Goal: Task Accomplishment & Management: Complete application form

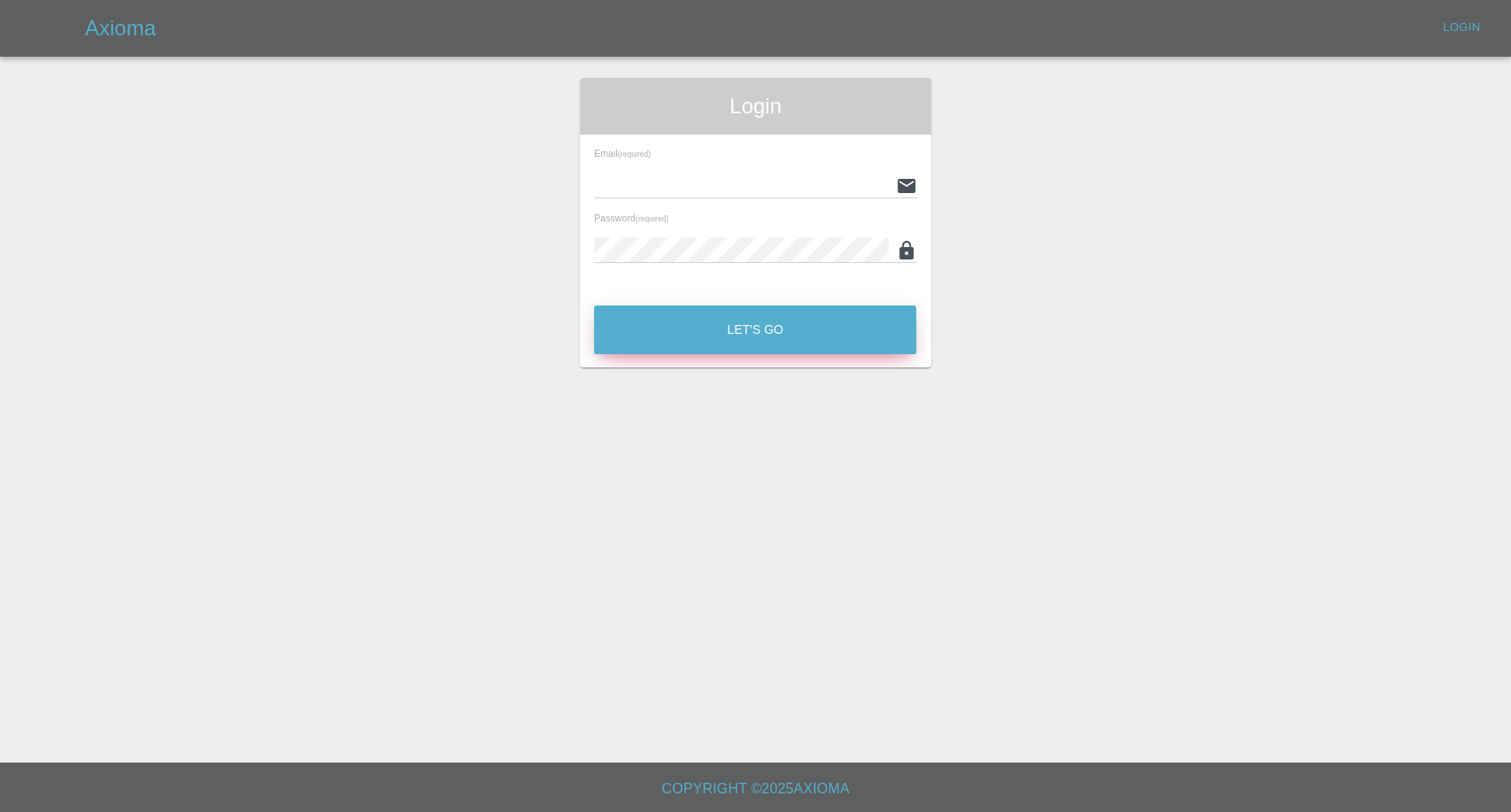
type input "[EMAIL_ADDRESS][DOMAIN_NAME]"
click at [761, 332] on button "Let's Go" at bounding box center [756, 330] width 322 height 49
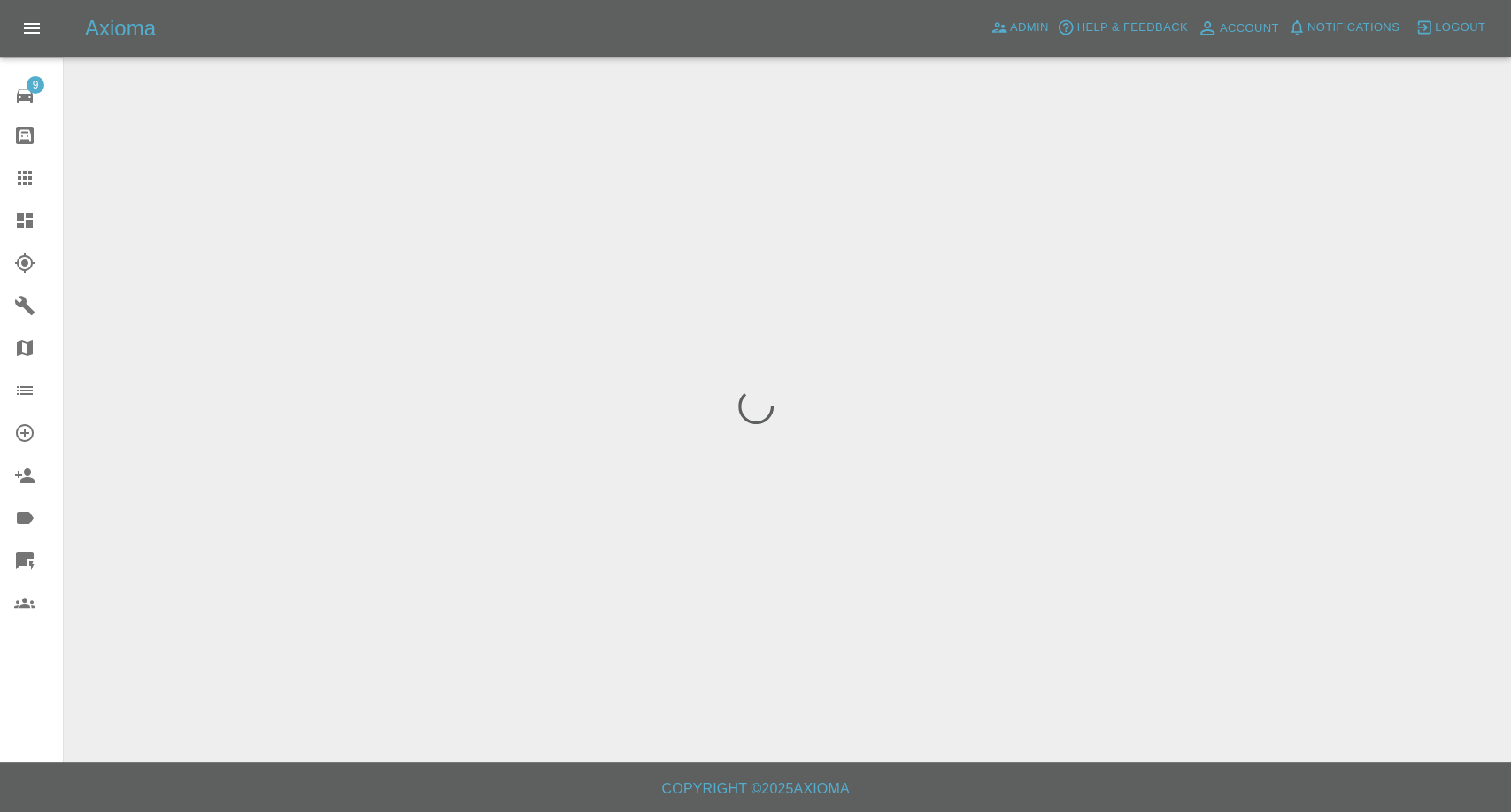
drag, startPoint x: 20, startPoint y: 179, endPoint x: 159, endPoint y: 272, distance: 167.2
click at [20, 179] on icon at bounding box center [24, 178] width 14 height 14
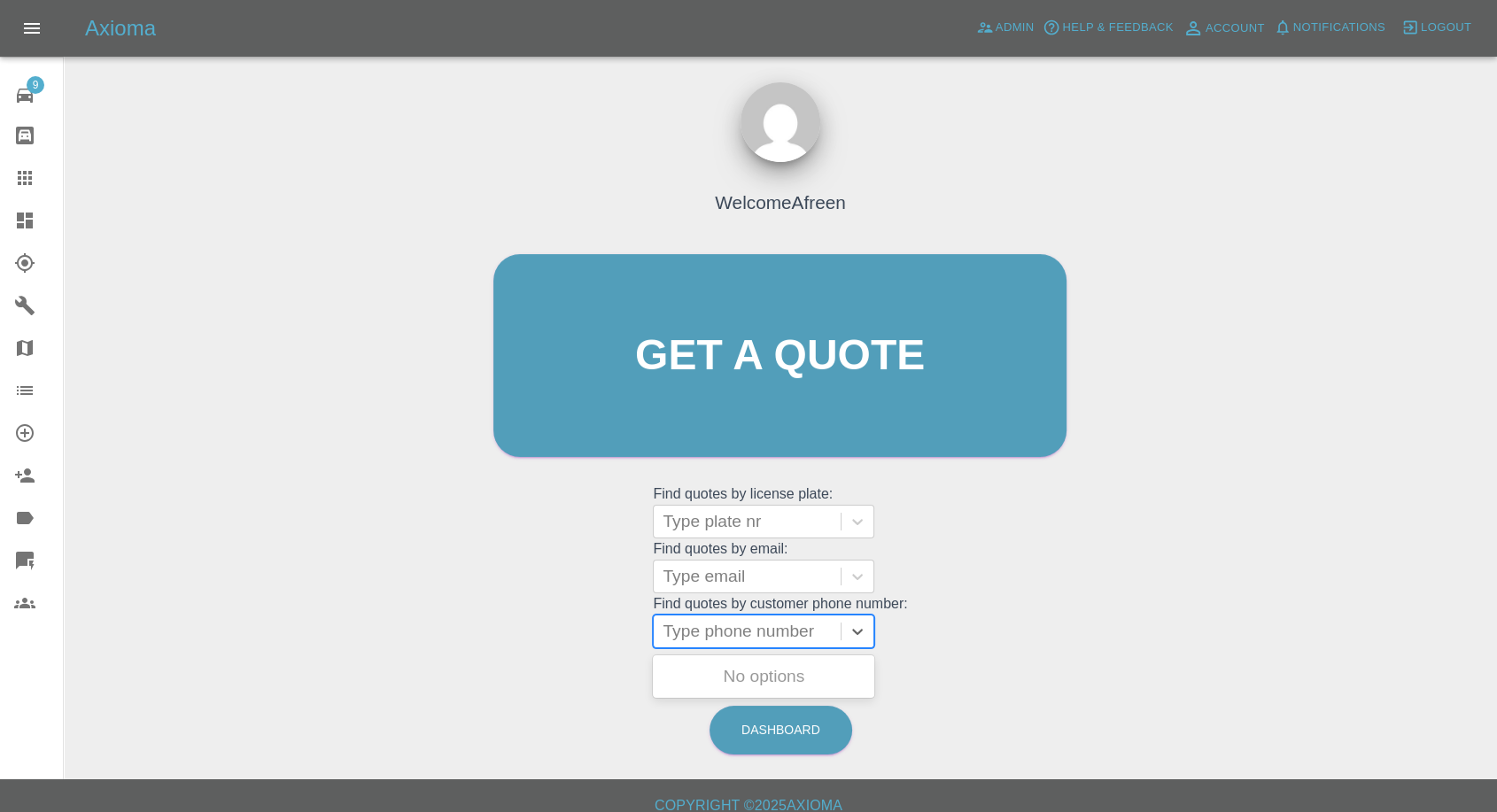
click at [686, 640] on div at bounding box center [747, 631] width 170 height 25
paste input "07743146521"
type input "07743146521"
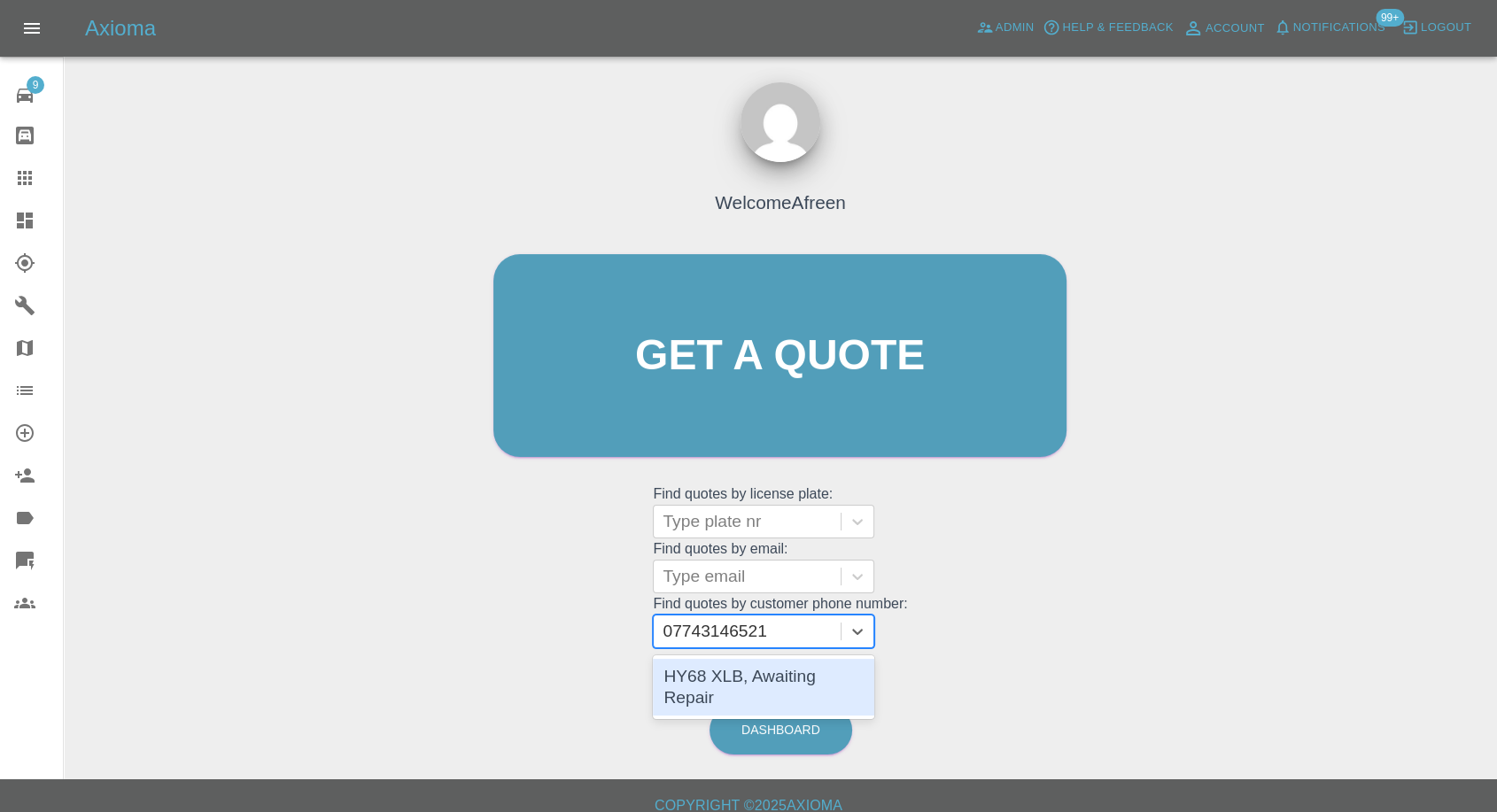
click at [731, 661] on div "HY68 XLB, Awaiting Repair" at bounding box center [763, 686] width 221 height 56
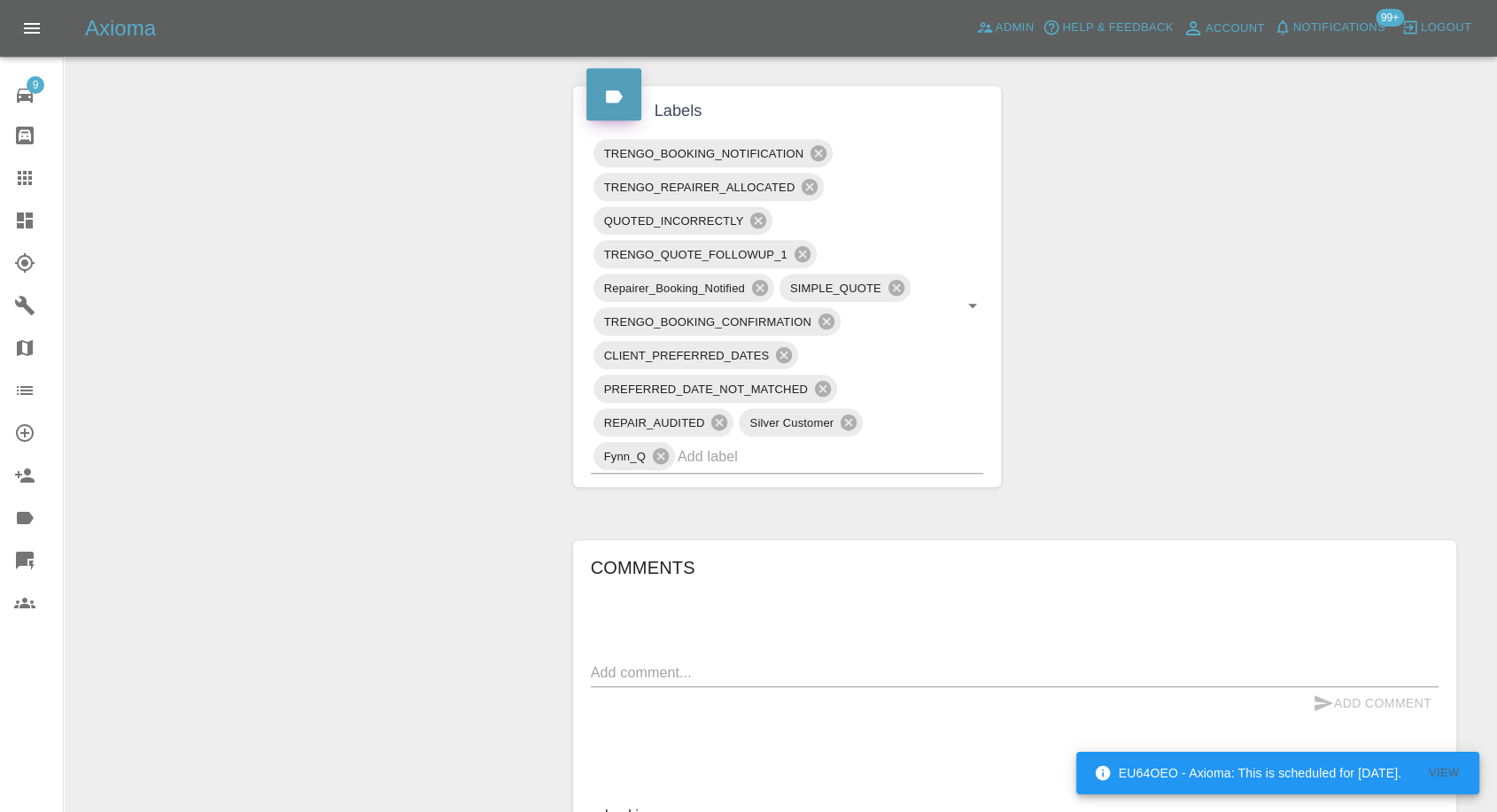
scroll to position [1279, 0]
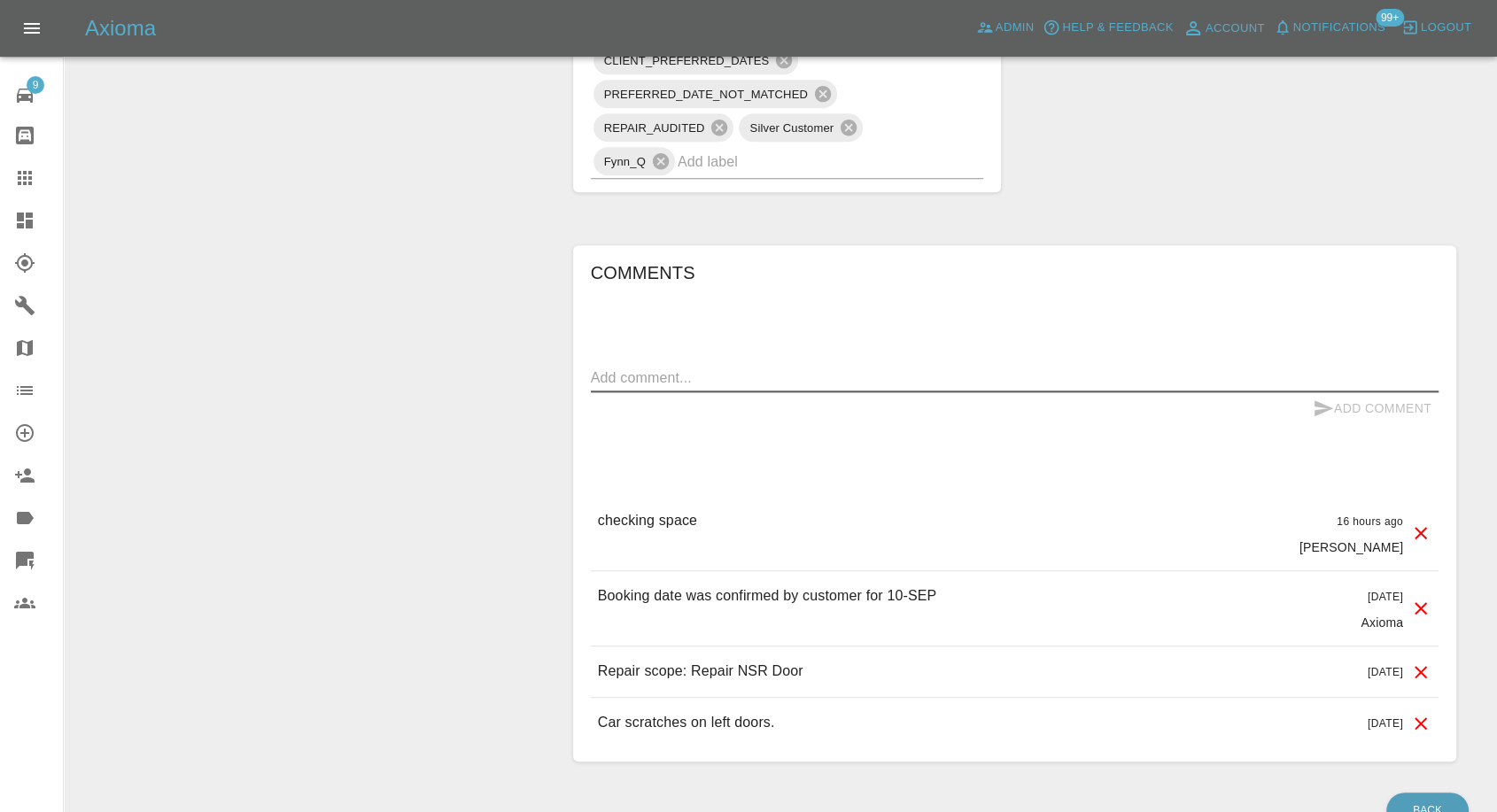
click at [703, 380] on textarea at bounding box center [1014, 378] width 848 height 20
paste textarea "A friend just confirmed that they can let me use theirs. The address is [STREET…"
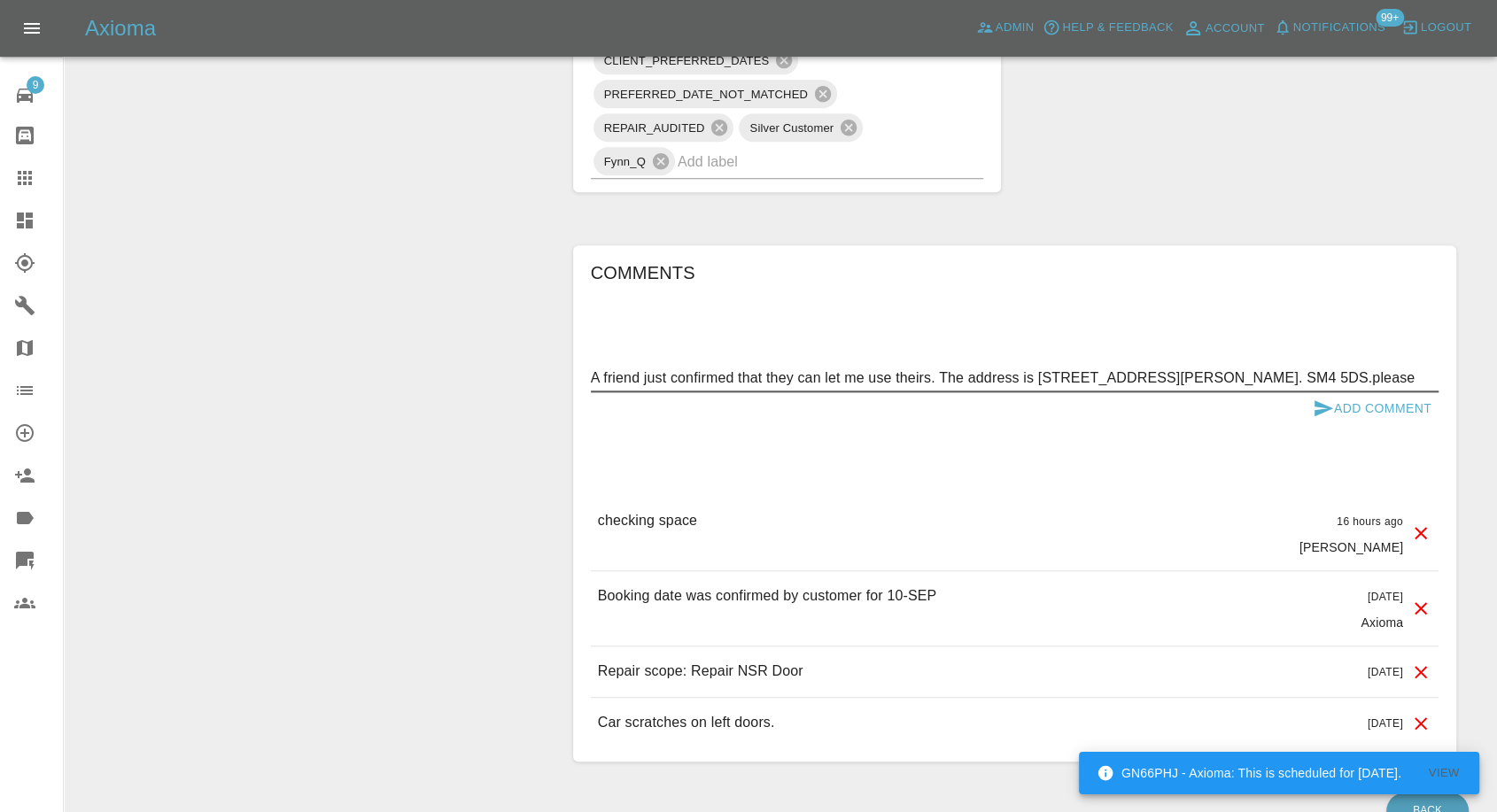
type textarea "A friend just confirmed that they can let me use theirs. The address is [STREET…"
click at [1338, 407] on button "Add Comment" at bounding box center [1371, 408] width 132 height 32
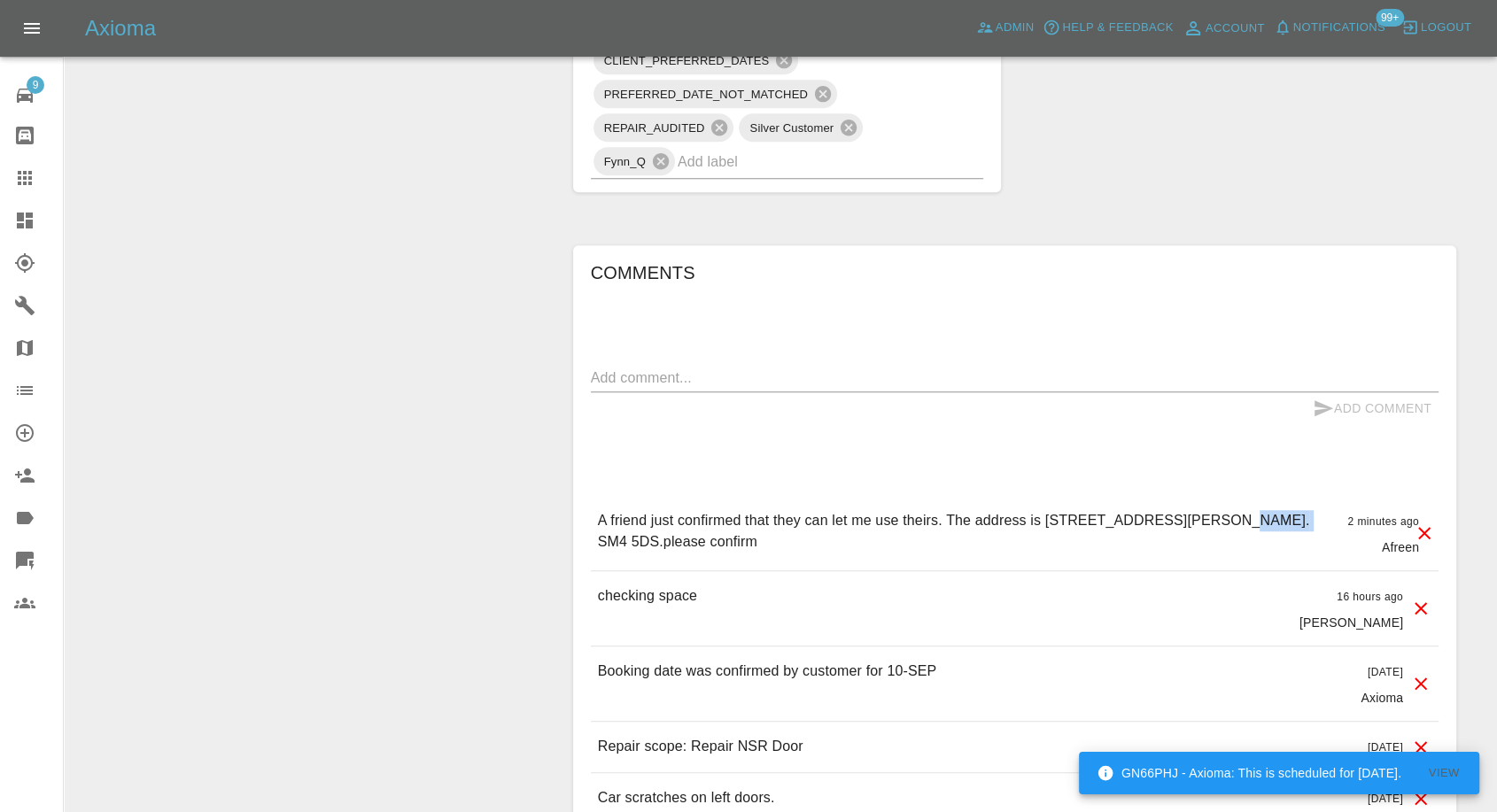
drag, startPoint x: 1198, startPoint y: 519, endPoint x: 1260, endPoint y: 512, distance: 62.4
click at [1260, 512] on p "A friend just confirmed that they can let me use theirs. The address is [STREET…" at bounding box center [965, 531] width 736 height 43
copy p "SM4 5DS"
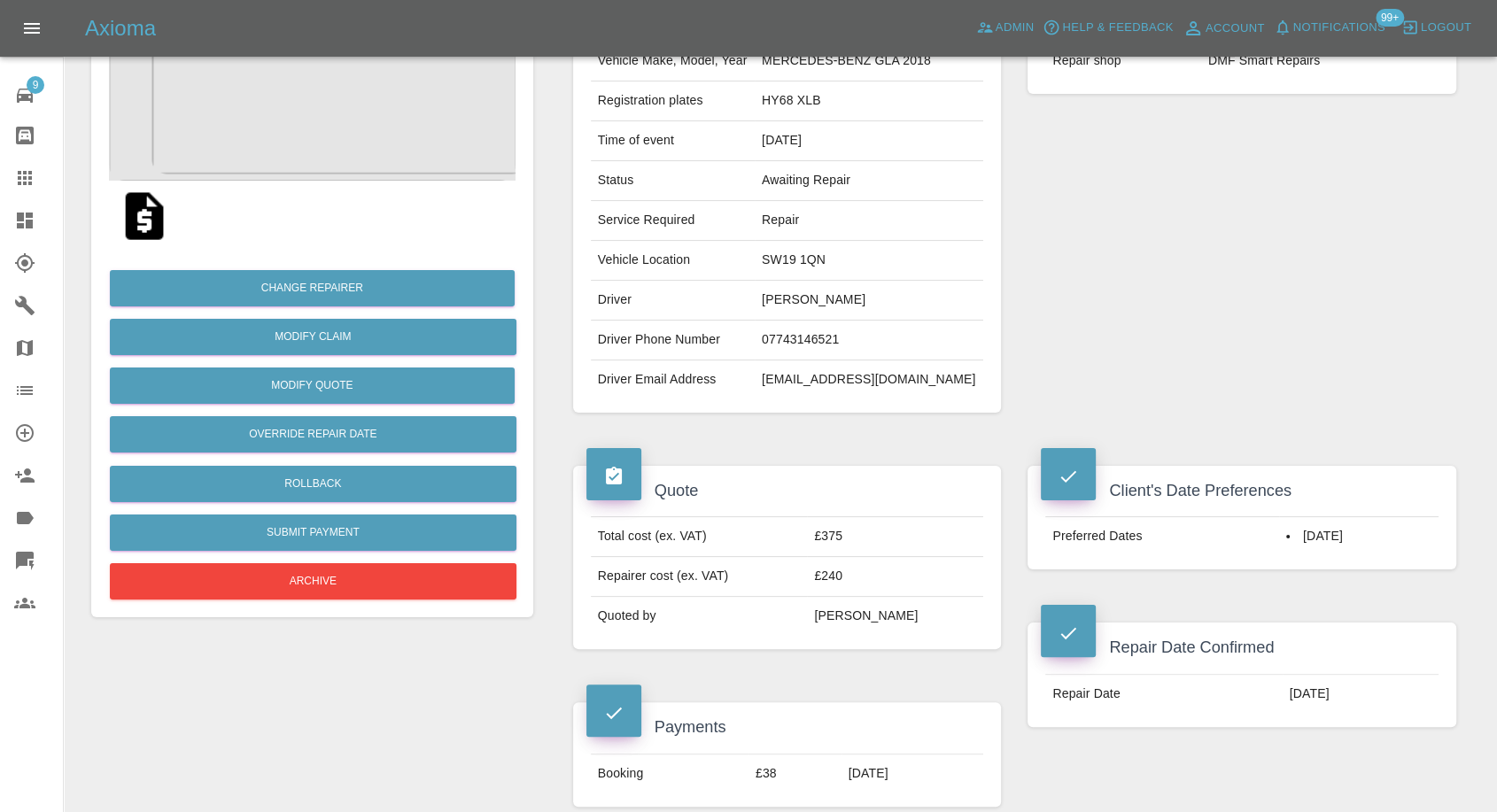
scroll to position [196, 0]
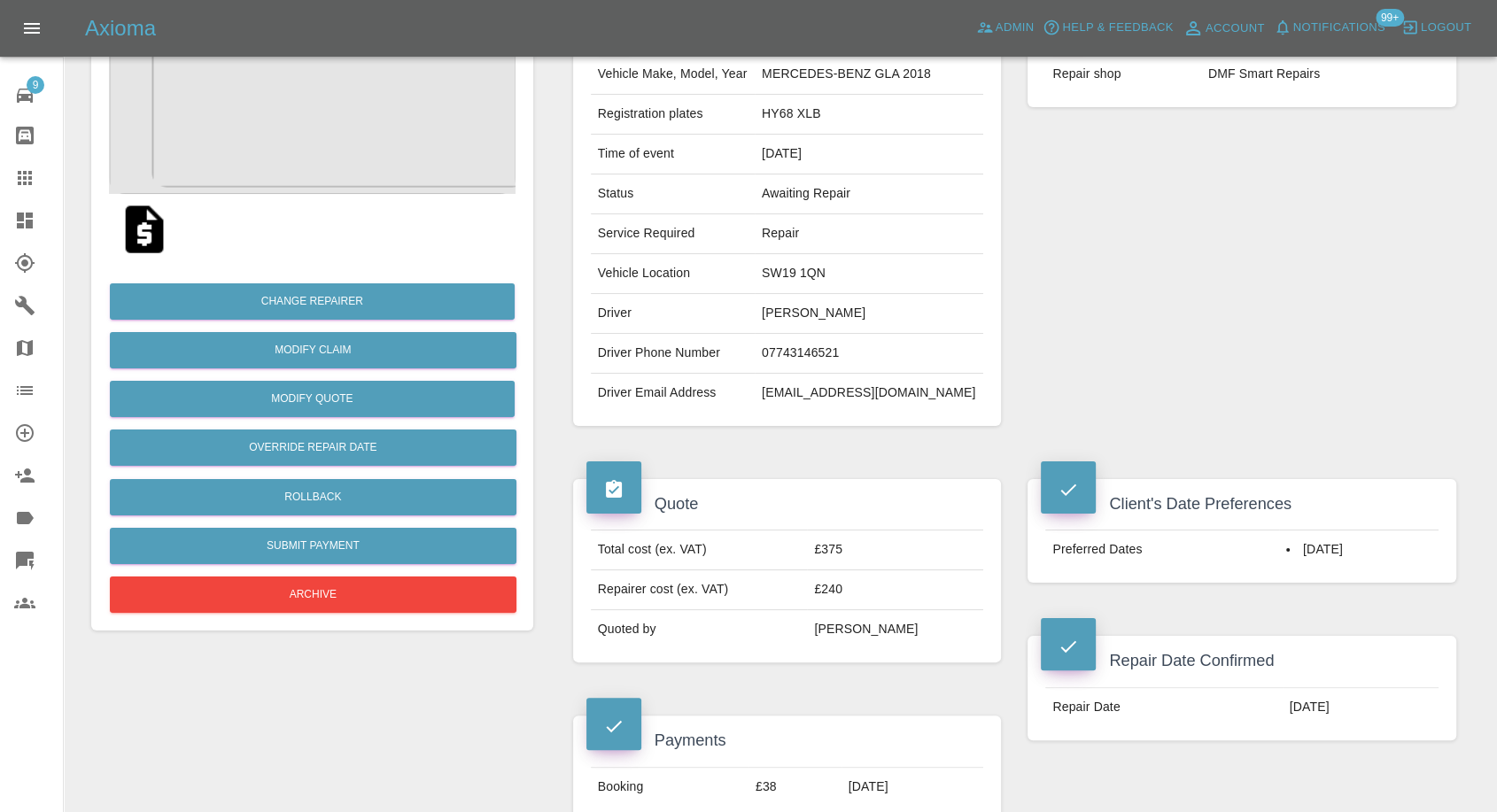
click at [800, 277] on td "SW19 1QN" at bounding box center [869, 273] width 229 height 40
copy td "SW19 1QN"
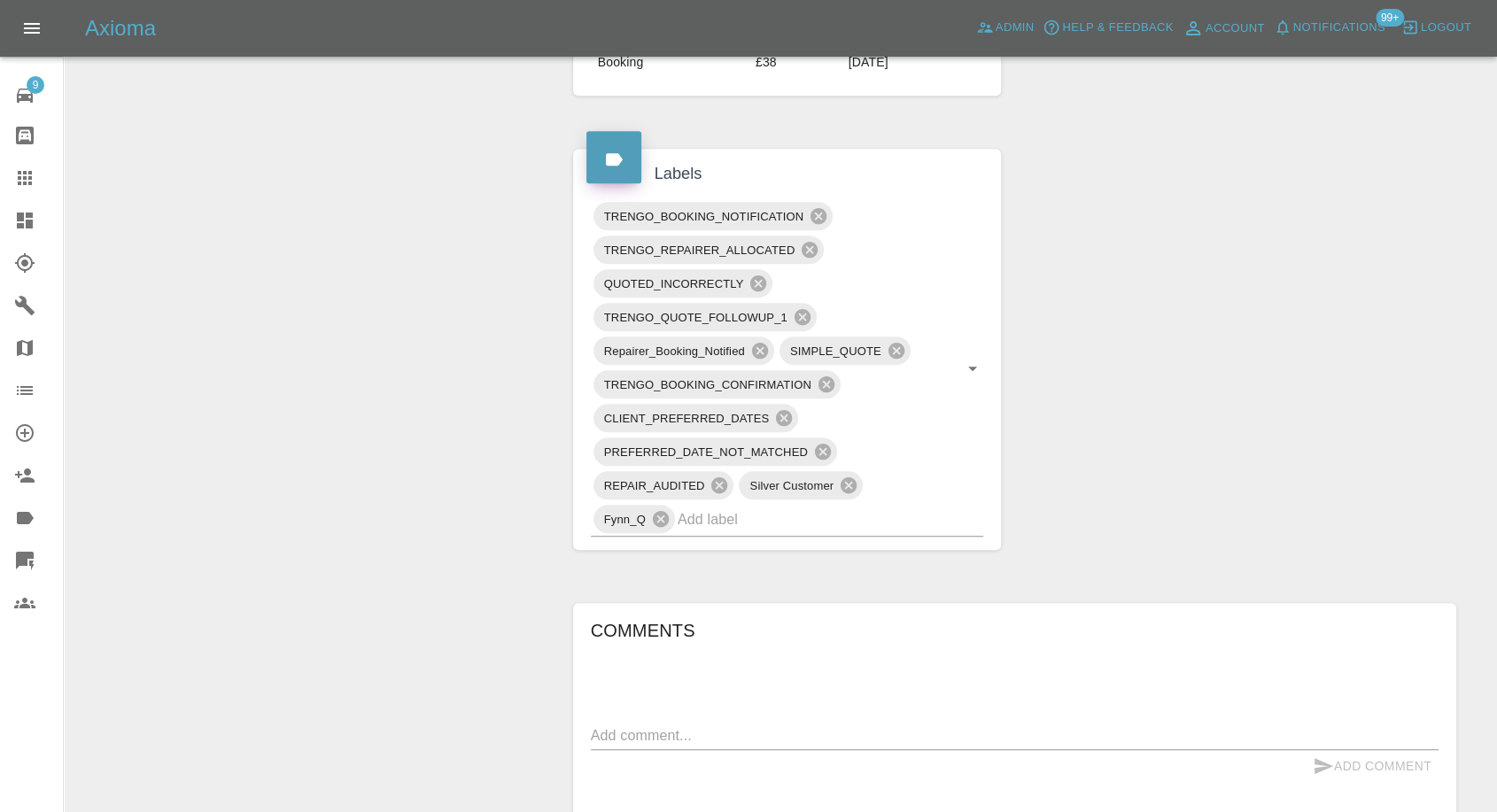
scroll to position [983, 0]
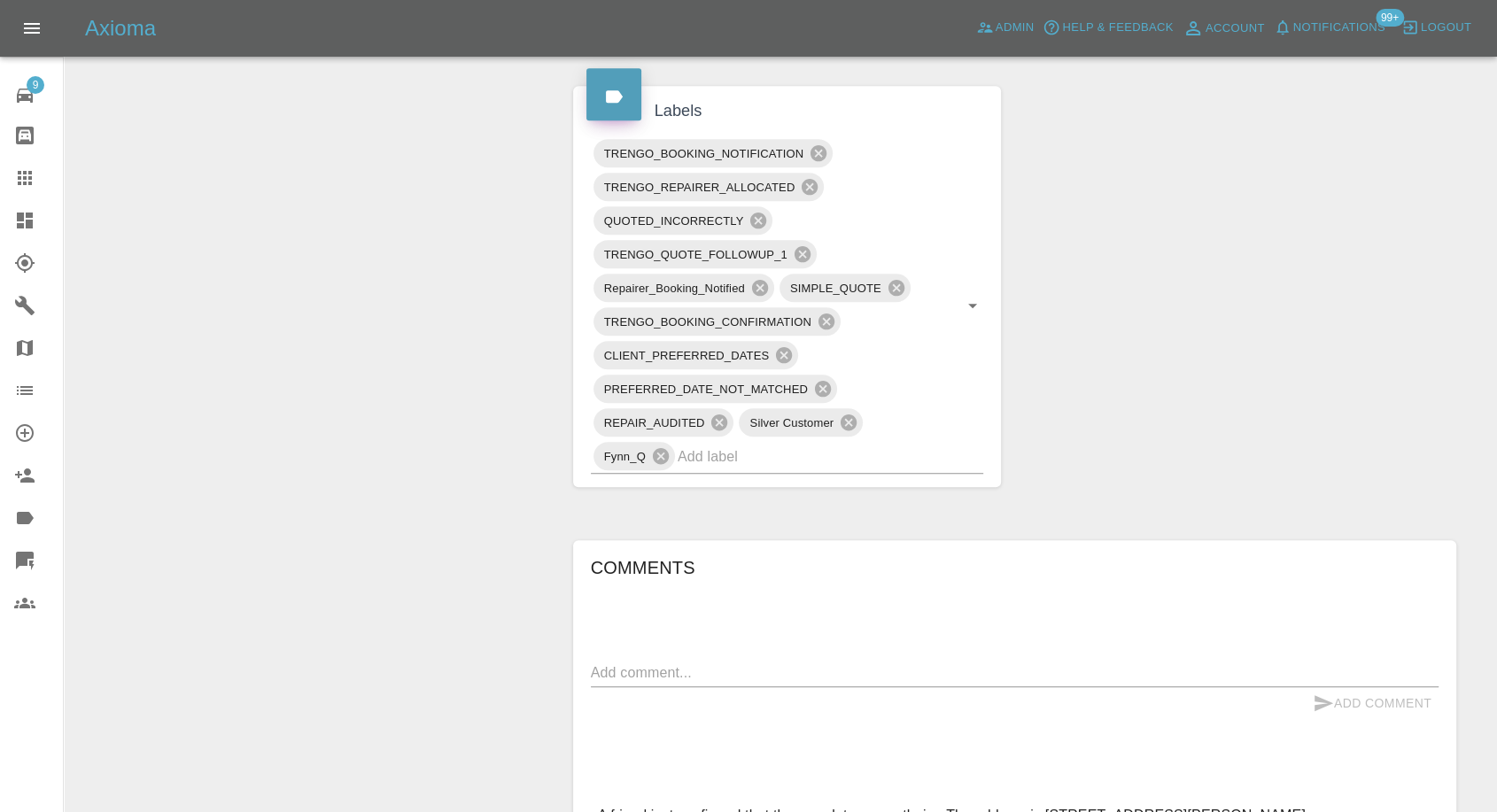
click at [704, 662] on textarea at bounding box center [1014, 672] width 848 height 20
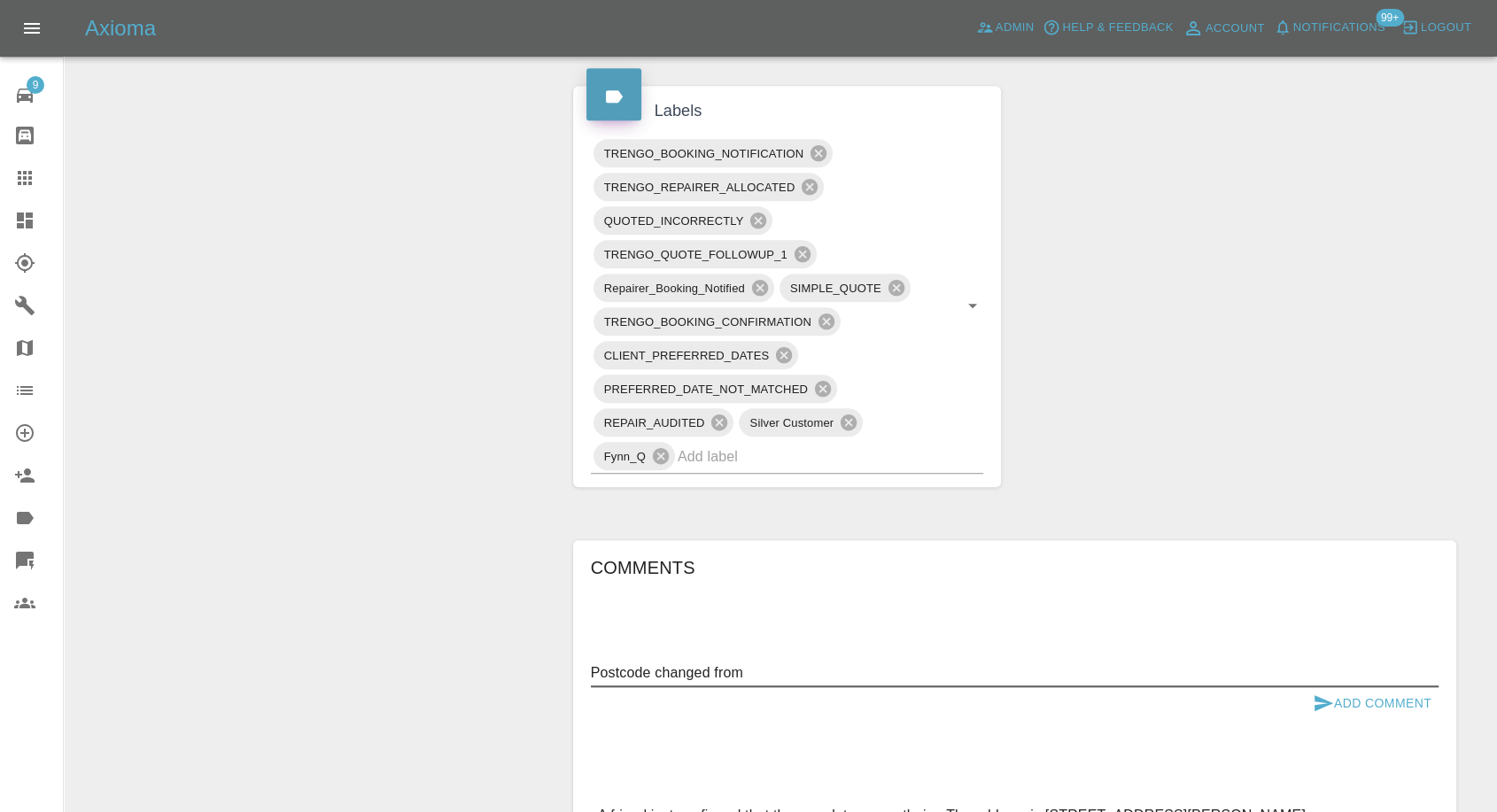
paste textarea "[URL][DOMAIN_NAME]"
paste textarea "SW19 1QN"
paste textarea "SM4 5DS"
type textarea "Postcode changed from SW19 1QN to SM4 5DS"
click at [1316, 701] on icon "submit" at bounding box center [1323, 703] width 21 height 21
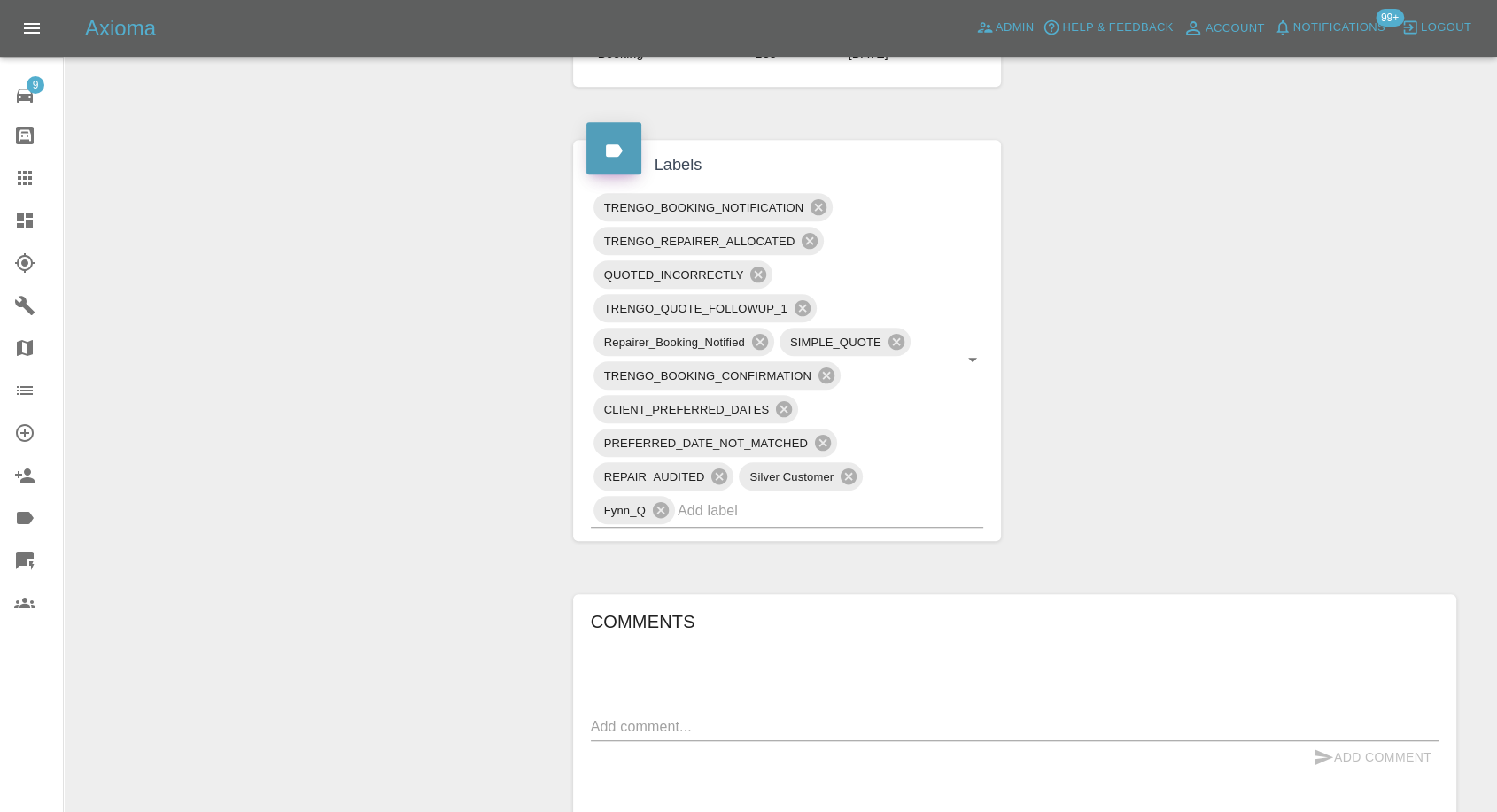
scroll to position [1081, 0]
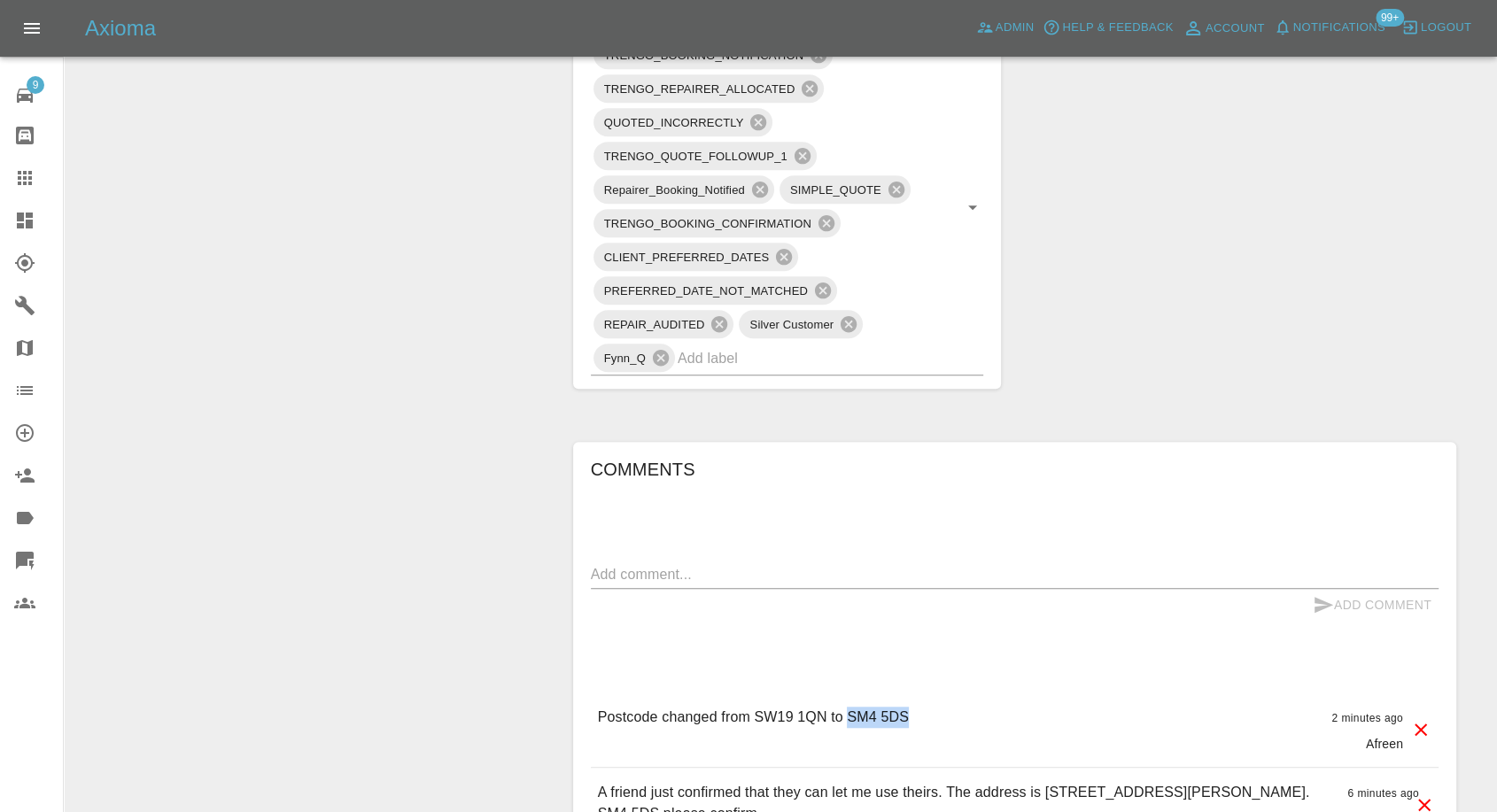
drag, startPoint x: 847, startPoint y: 711, endPoint x: 905, endPoint y: 707, distance: 58.1
click at [905, 707] on p "Postcode changed from SW19 1QN to SM4 5DS" at bounding box center [753, 717] width 311 height 21
copy p "SM4 5DS"
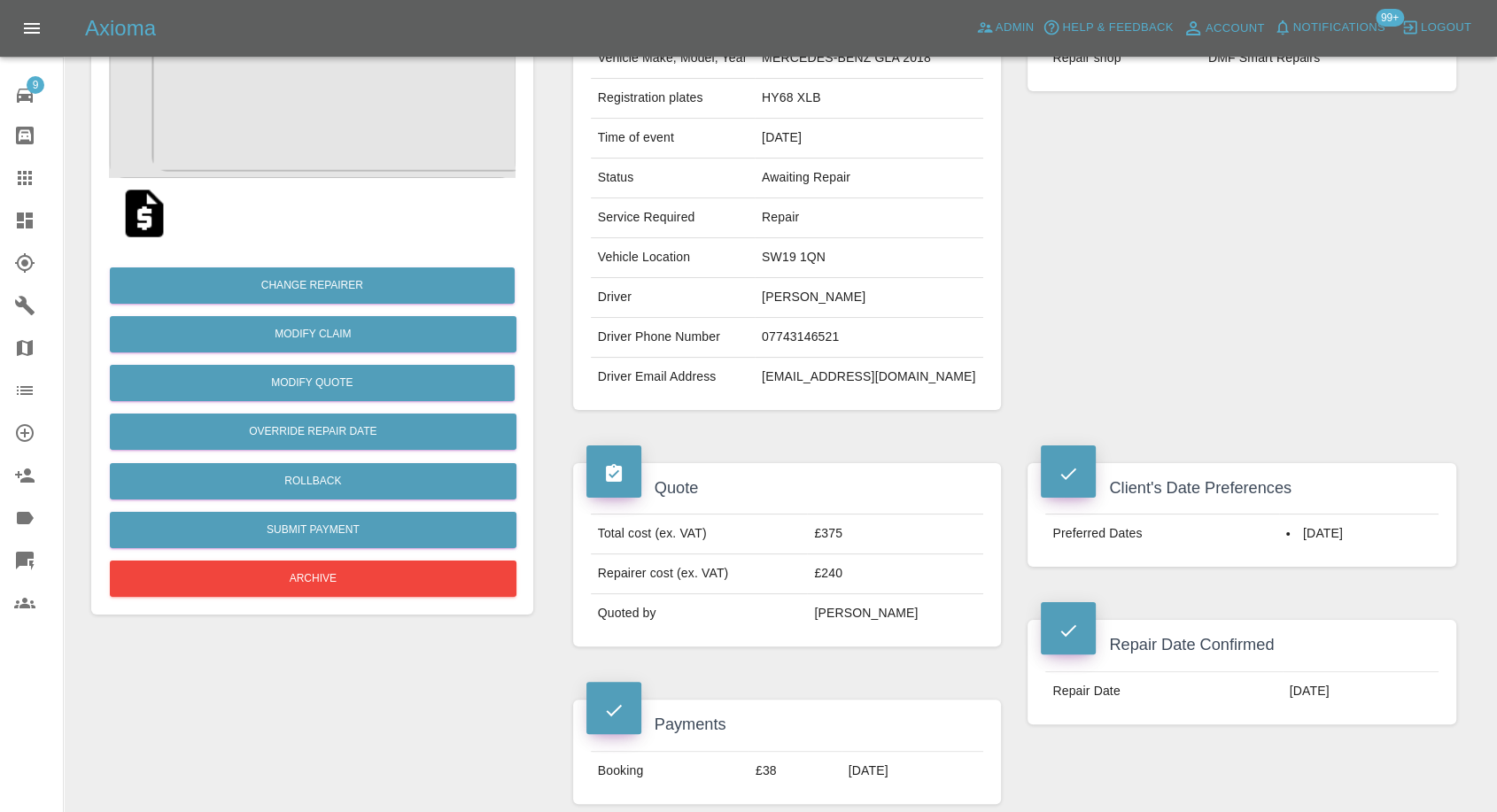
scroll to position [98, 0]
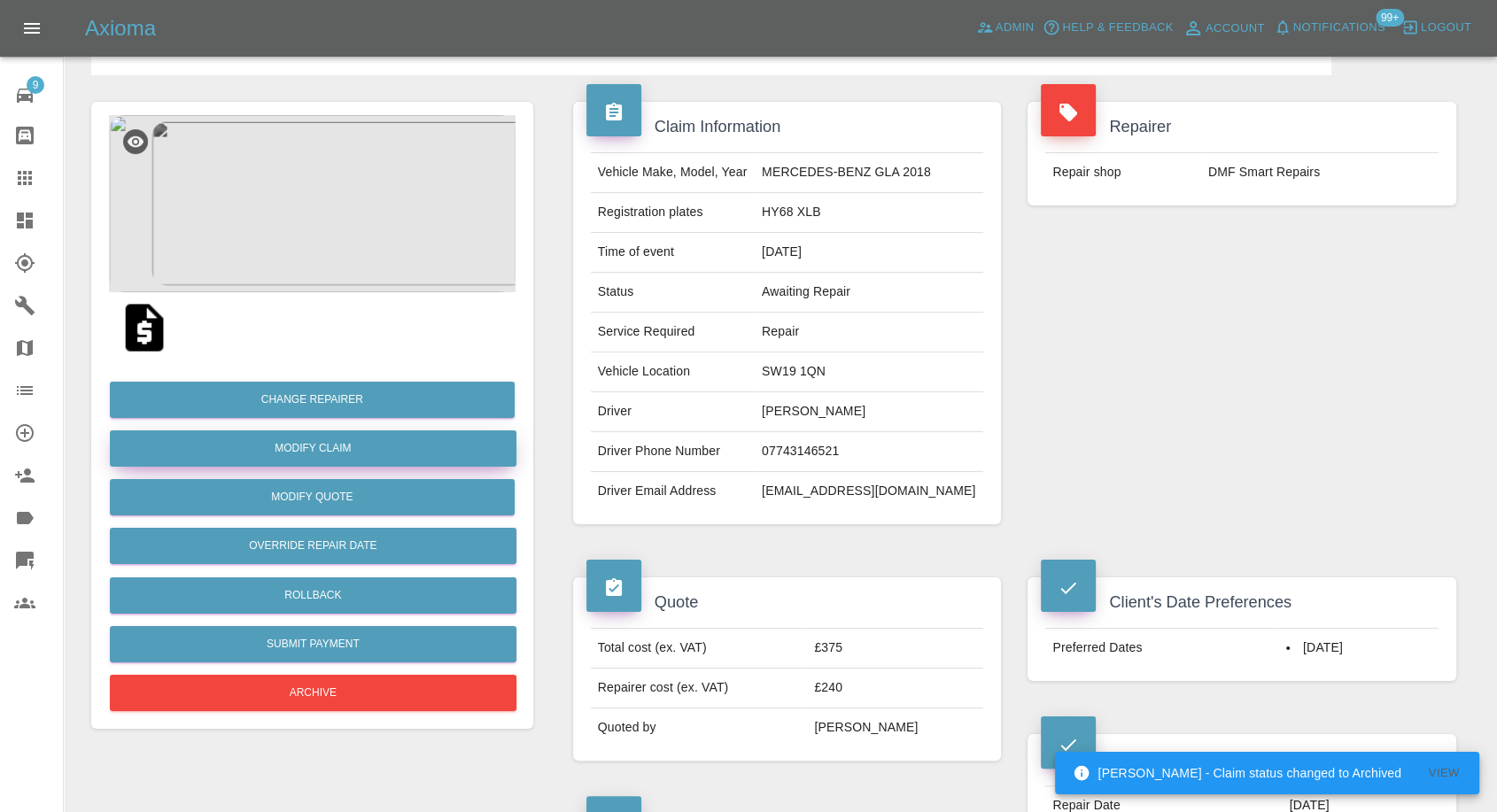
click at [333, 455] on link "Modify Claim" at bounding box center [313, 448] width 407 height 36
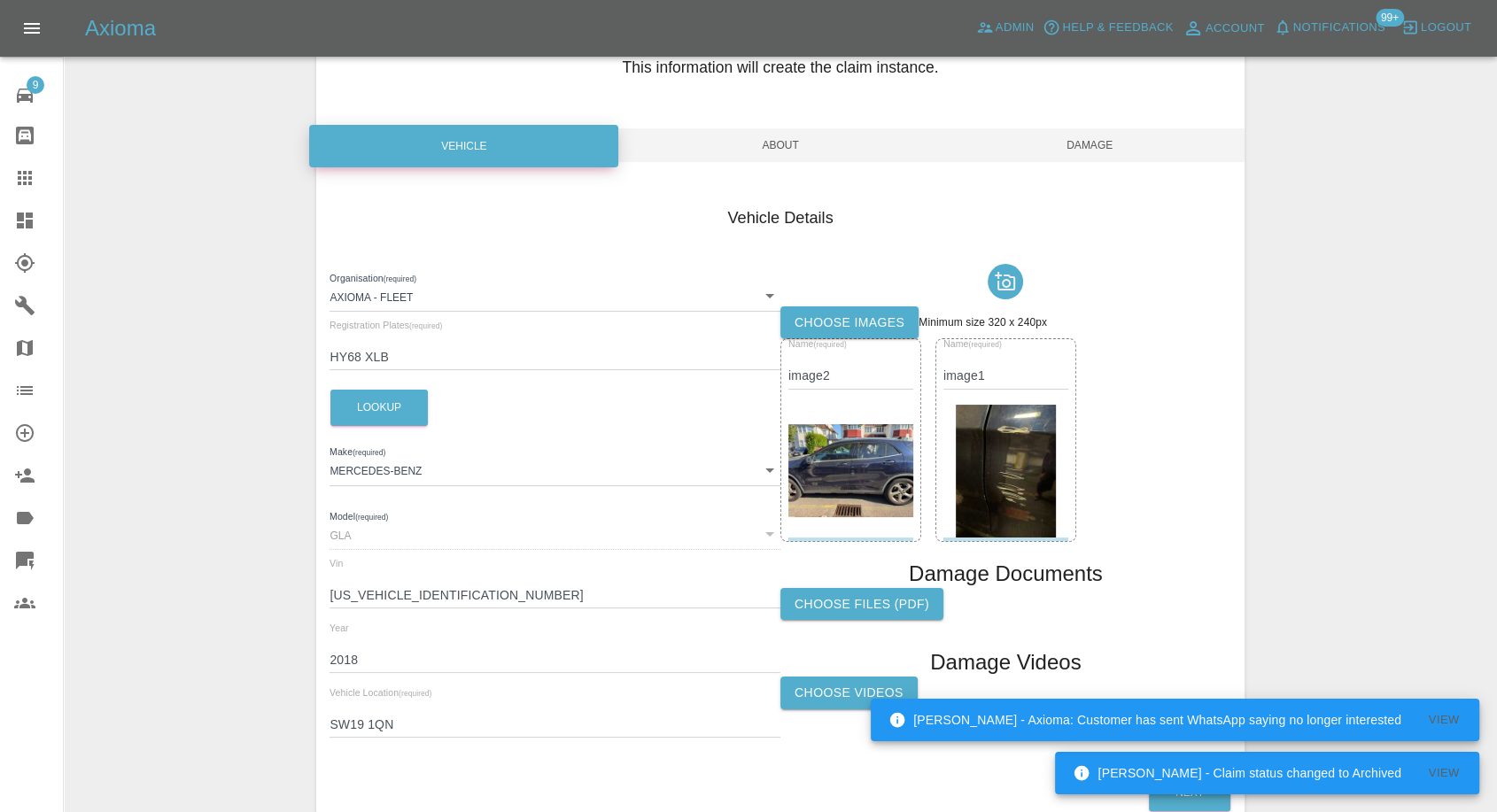
scroll to position [200, 0]
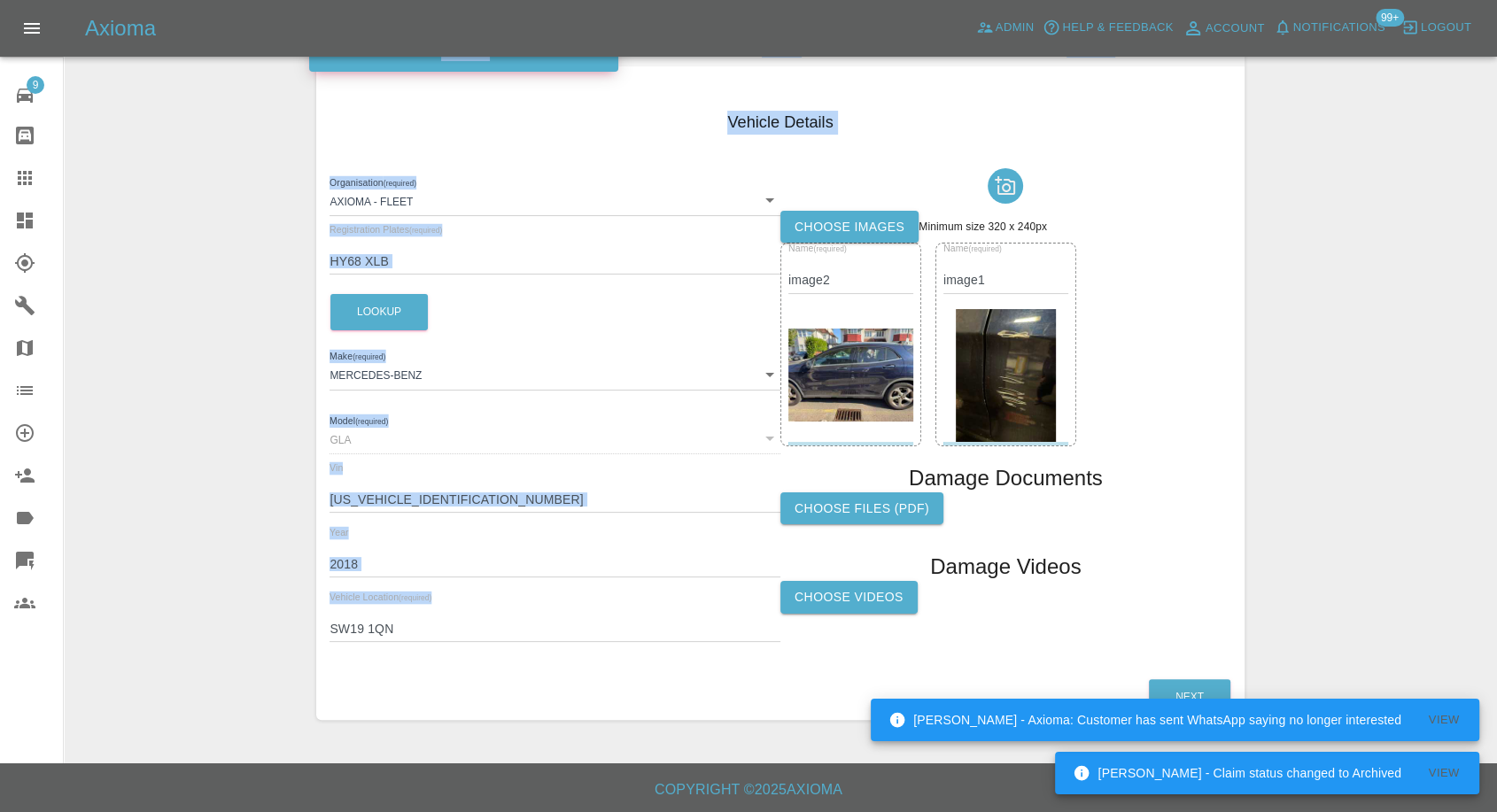
drag, startPoint x: 404, startPoint y: 609, endPoint x: 291, endPoint y: 620, distance: 113.5
click at [291, 620] on div "Enter Claim Details This information will create the claim instance. Vehicle Ab…" at bounding box center [780, 309] width 1431 height 864
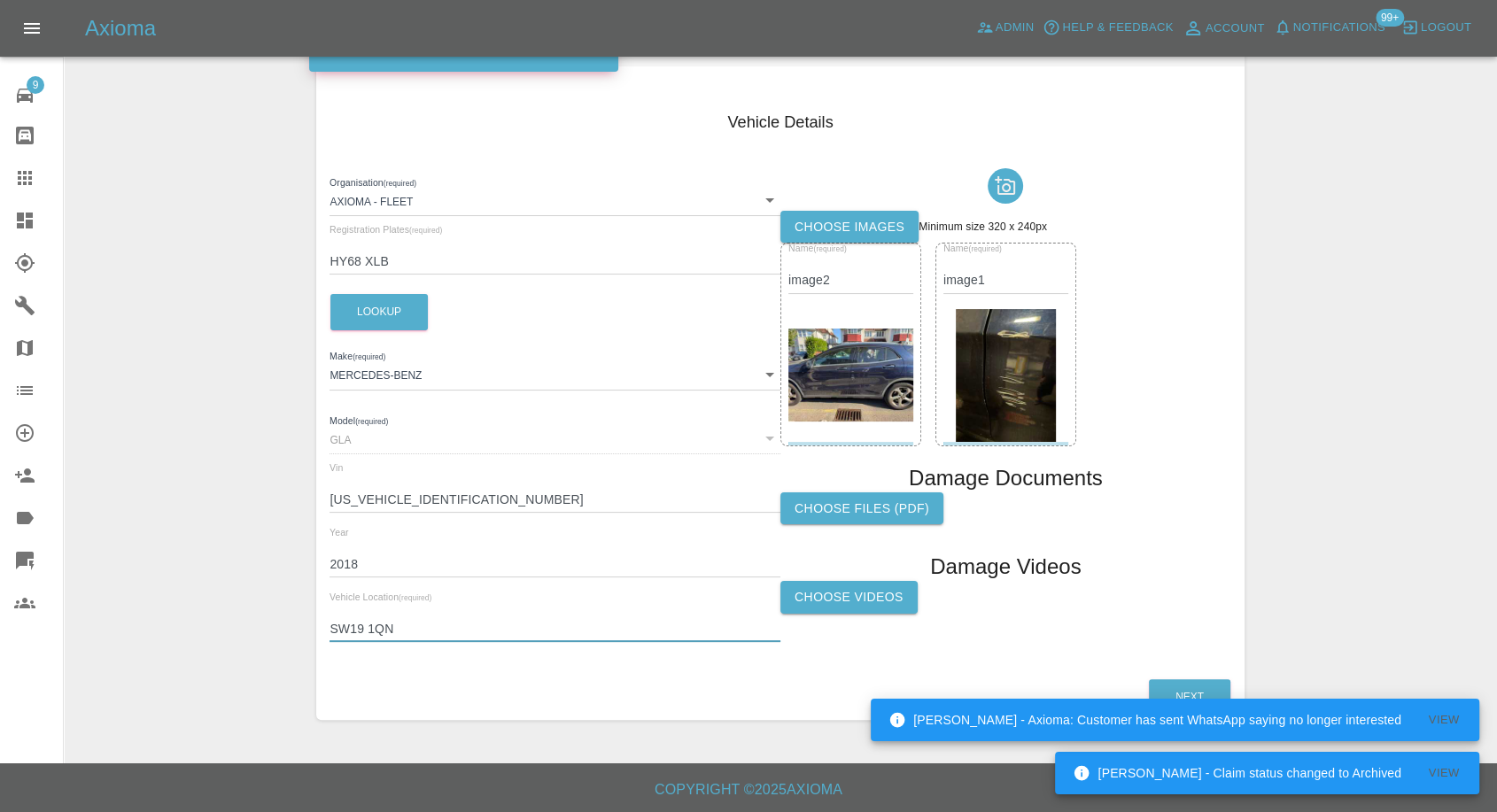
drag, startPoint x: 419, startPoint y: 629, endPoint x: 285, endPoint y: 630, distance: 134.0
click at [285, 630] on div "Enter Claim Details This information will create the claim instance. Vehicle Ab…" at bounding box center [780, 309] width 1431 height 864
paste input "M4 5DS"
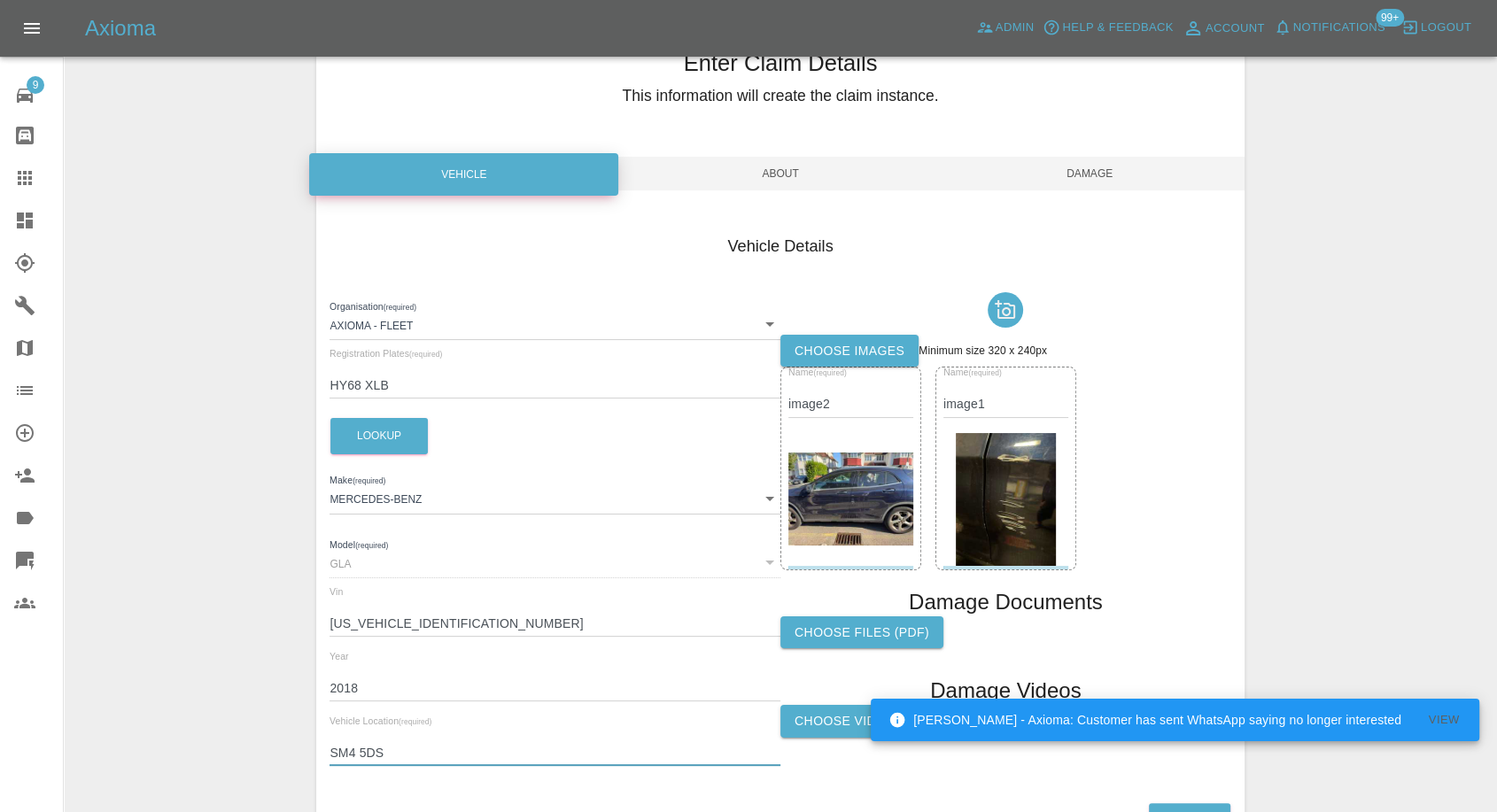
scroll to position [0, 0]
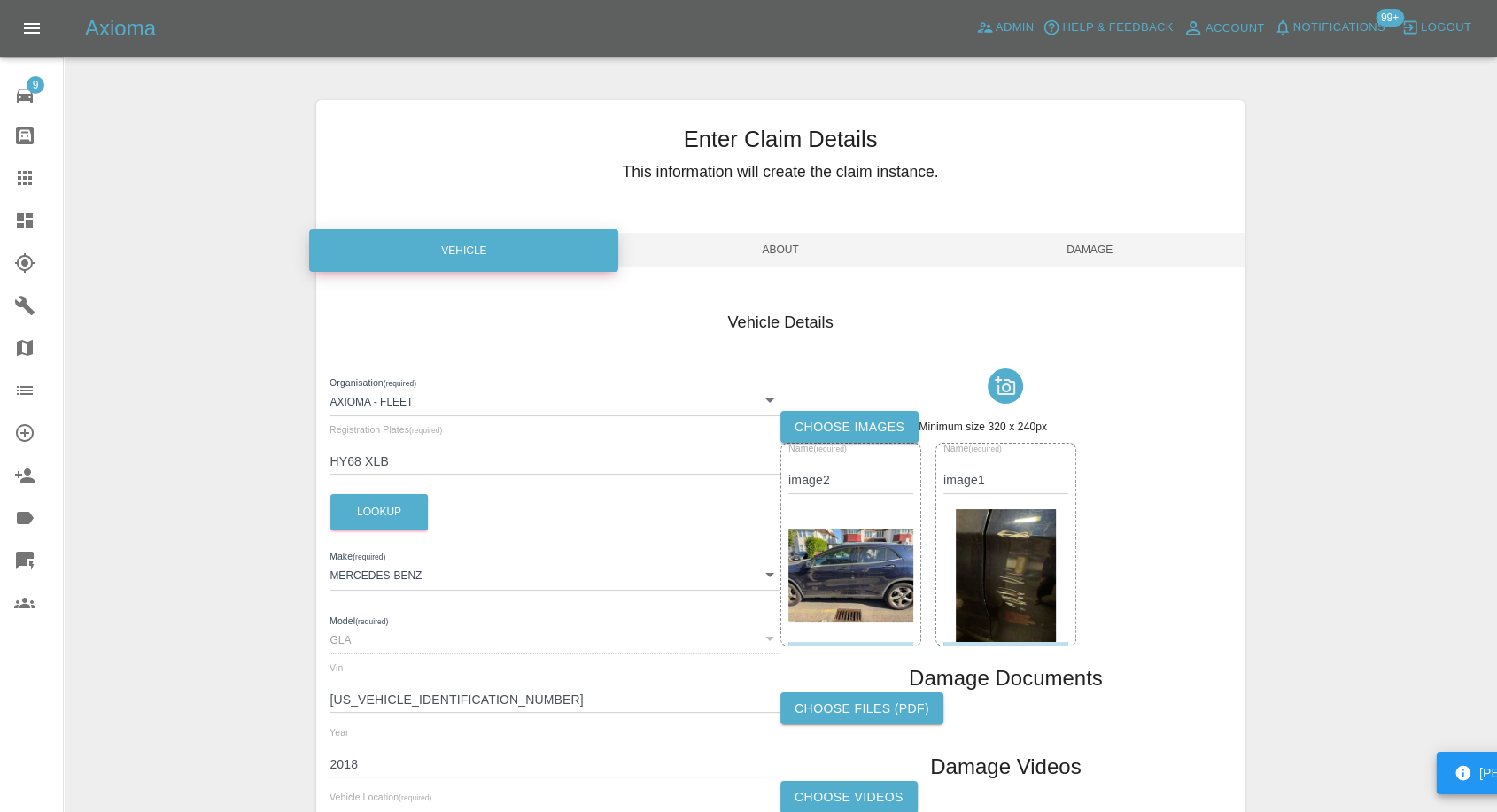
type input "SM4 5DS"
drag, startPoint x: 1095, startPoint y: 241, endPoint x: 1094, endPoint y: 256, distance: 15.0
click at [1094, 243] on span "Damage" at bounding box center [1090, 249] width 309 height 33
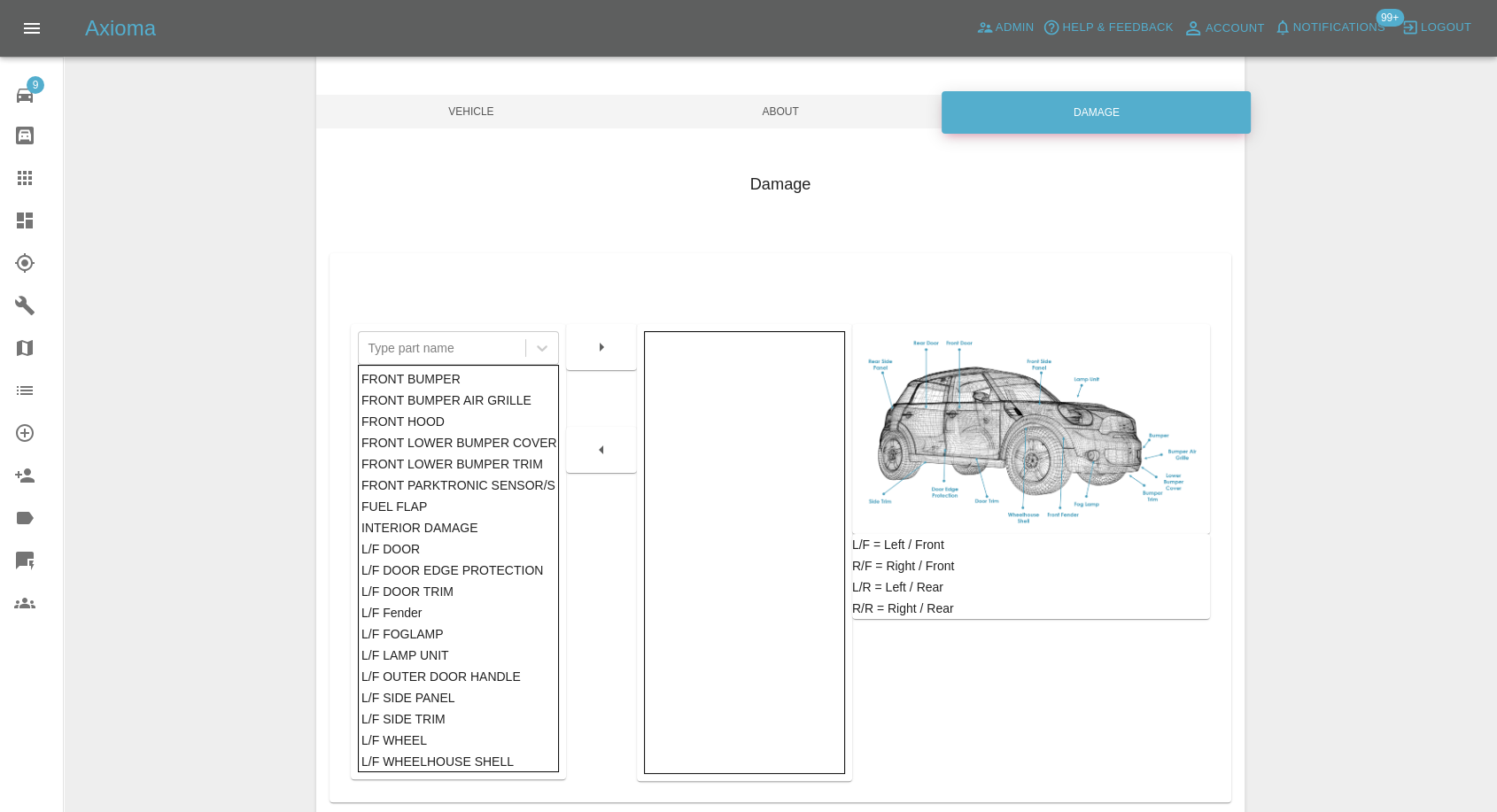
scroll to position [283, 0]
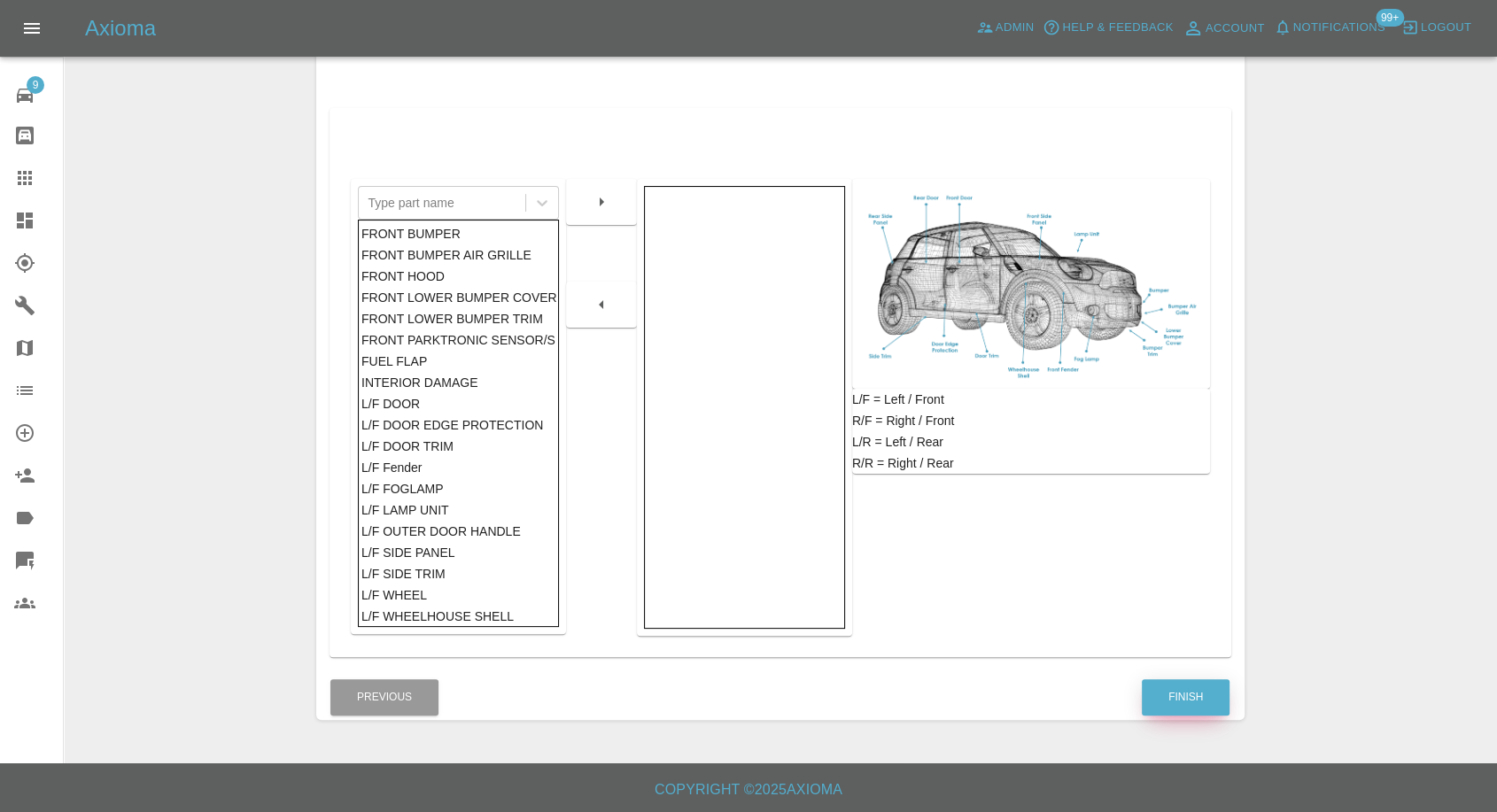
click at [1181, 702] on button "Finish" at bounding box center [1185, 696] width 88 height 36
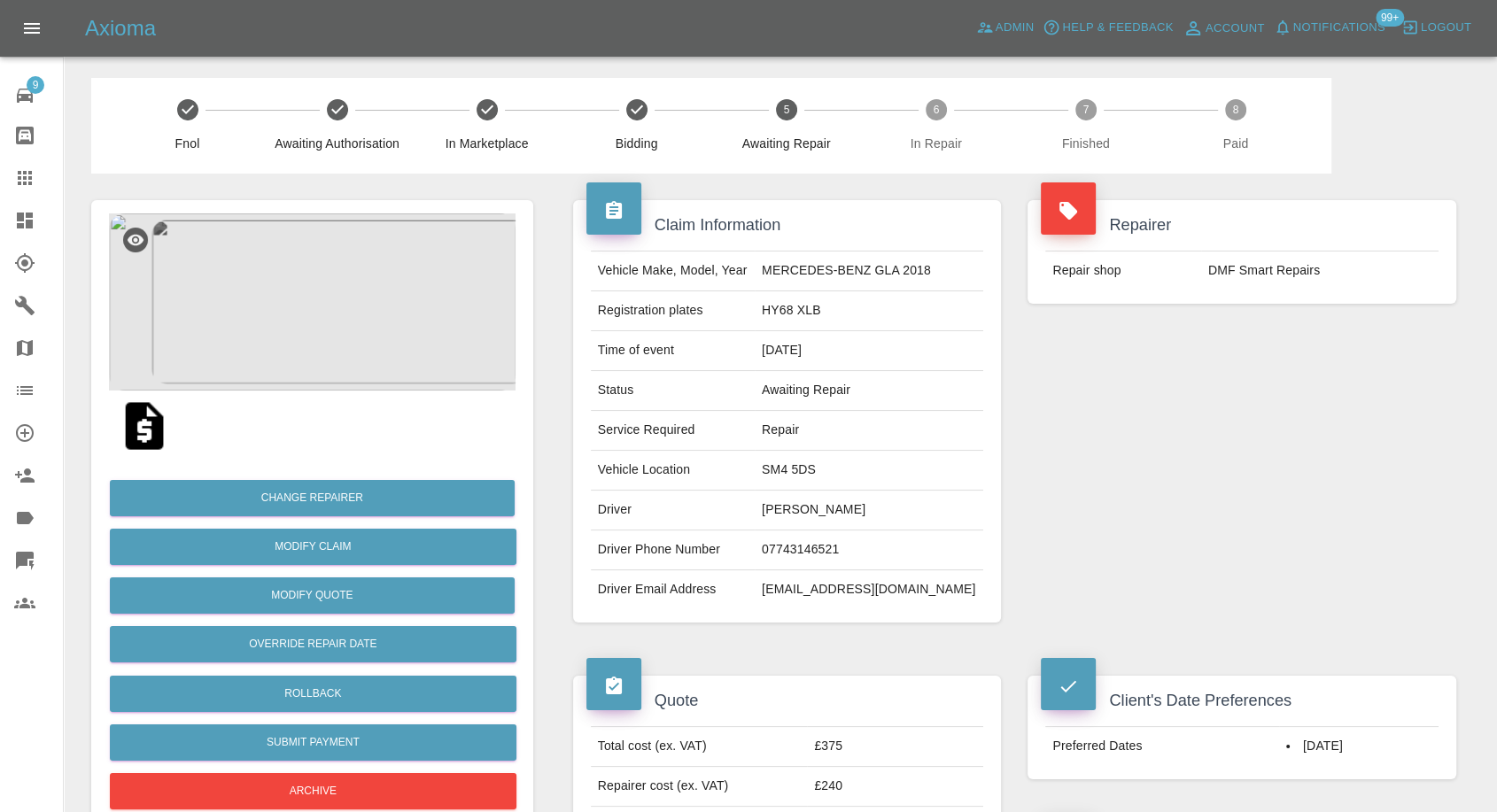
drag, startPoint x: 25, startPoint y: 179, endPoint x: 476, endPoint y: 592, distance: 611.5
click at [25, 180] on icon at bounding box center [24, 178] width 21 height 21
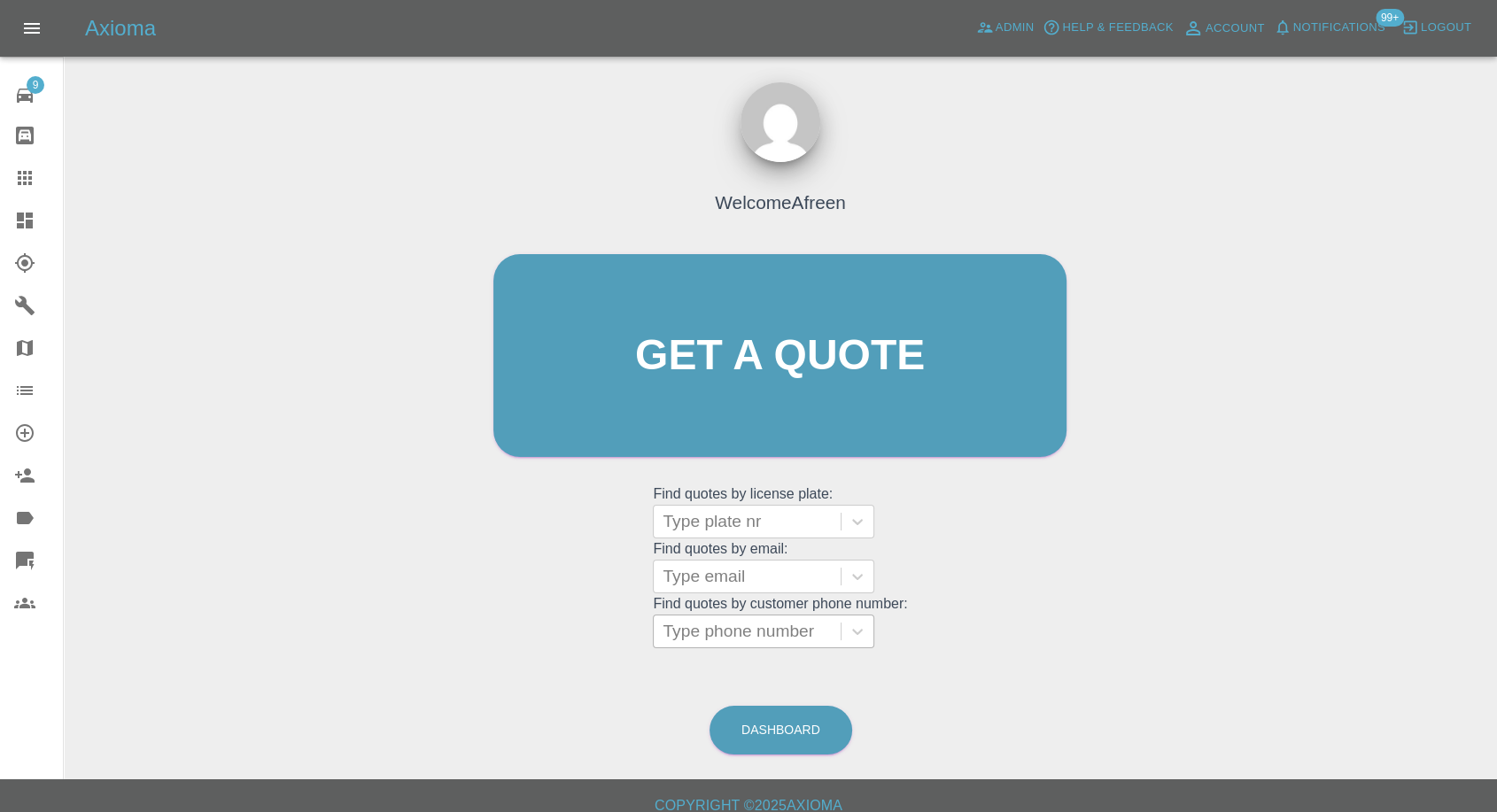
click at [786, 628] on div at bounding box center [747, 631] width 170 height 25
paste input "07598820609"
click at [680, 631] on input "007598820609" at bounding box center [721, 631] width 118 height 21
type input "07598820609"
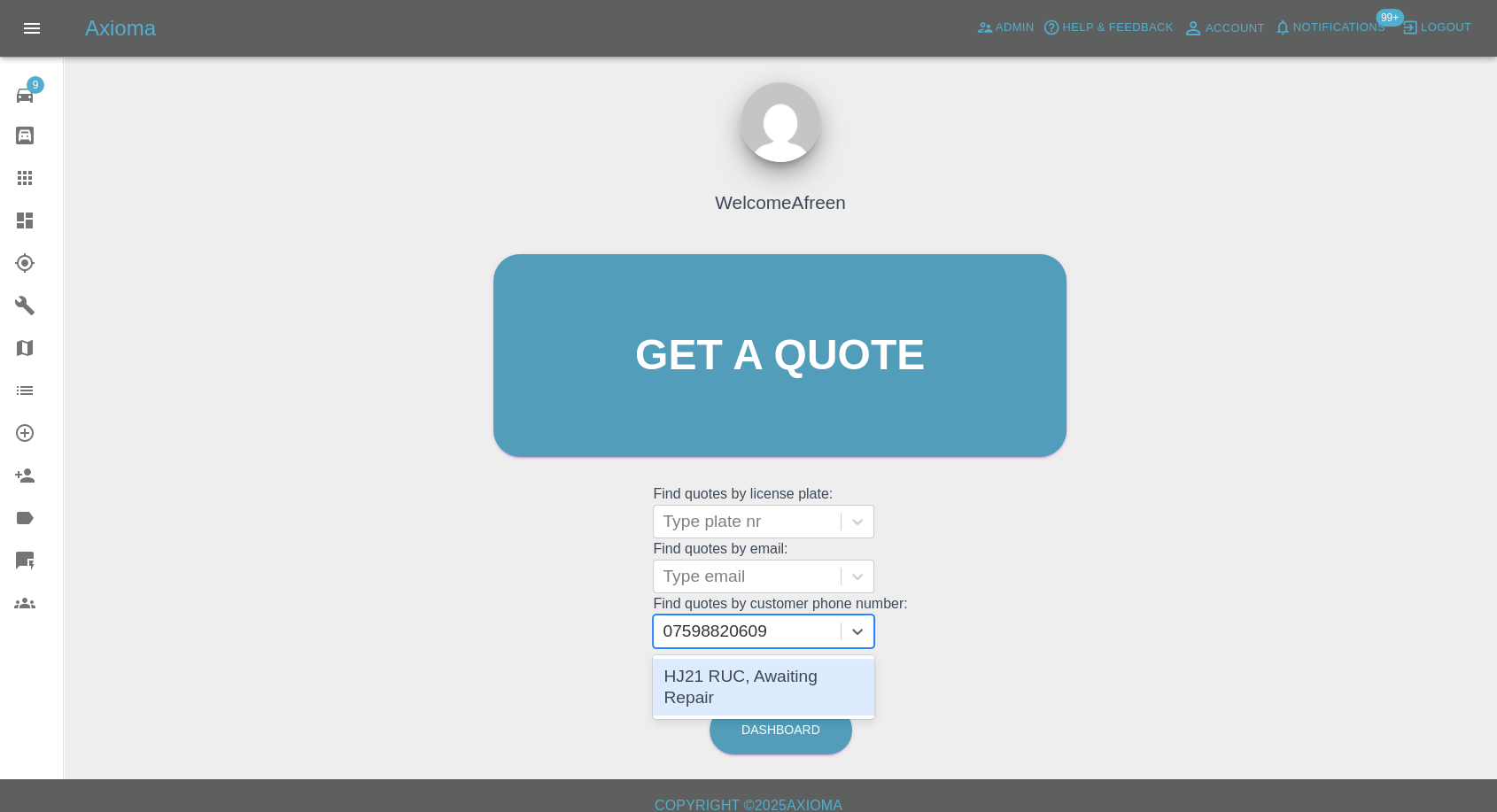
click at [831, 670] on div "HJ21 RUC, Awaiting Repair" at bounding box center [763, 686] width 221 height 56
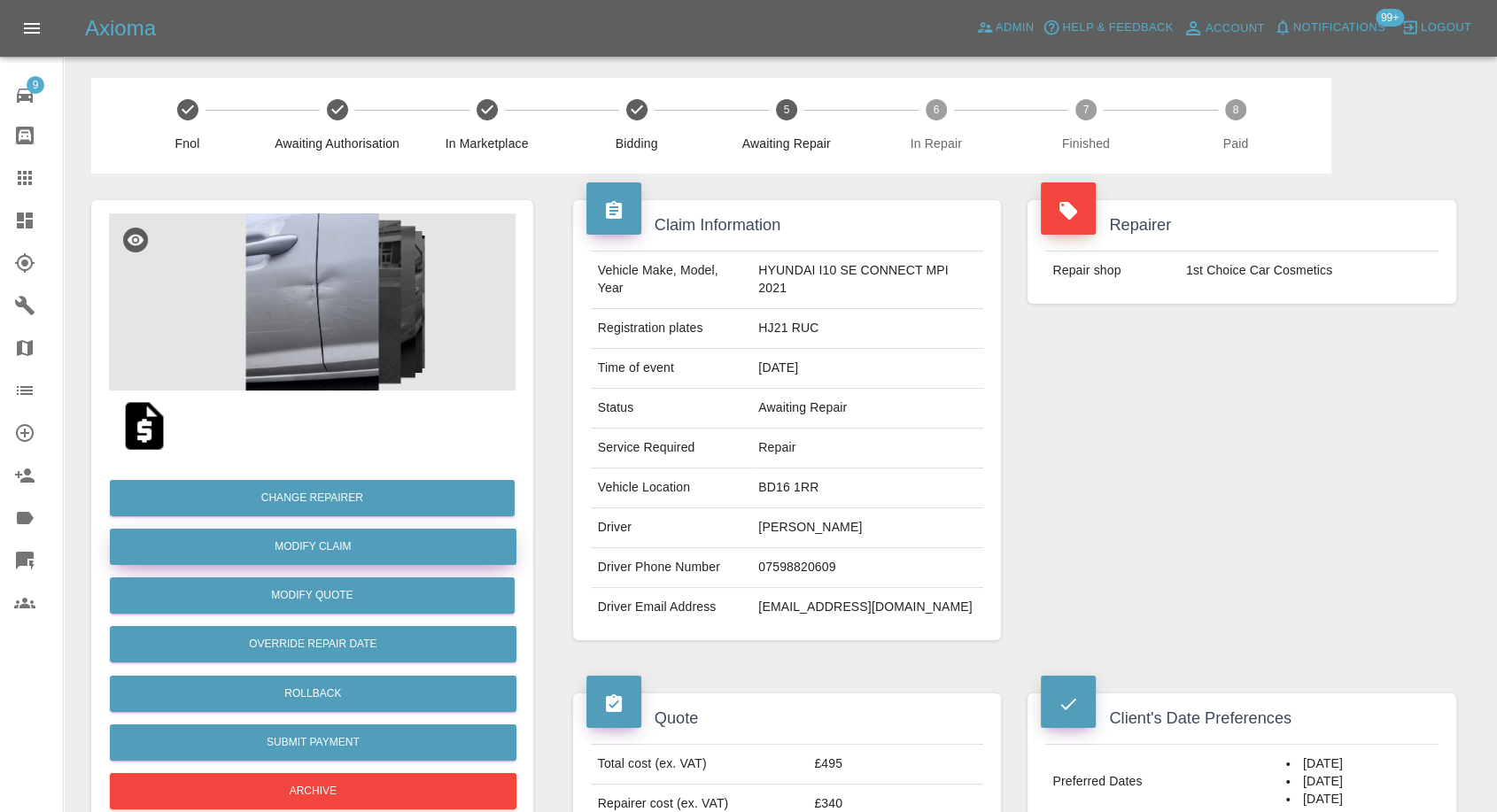
click at [337, 547] on link "Modify Claim" at bounding box center [313, 546] width 407 height 36
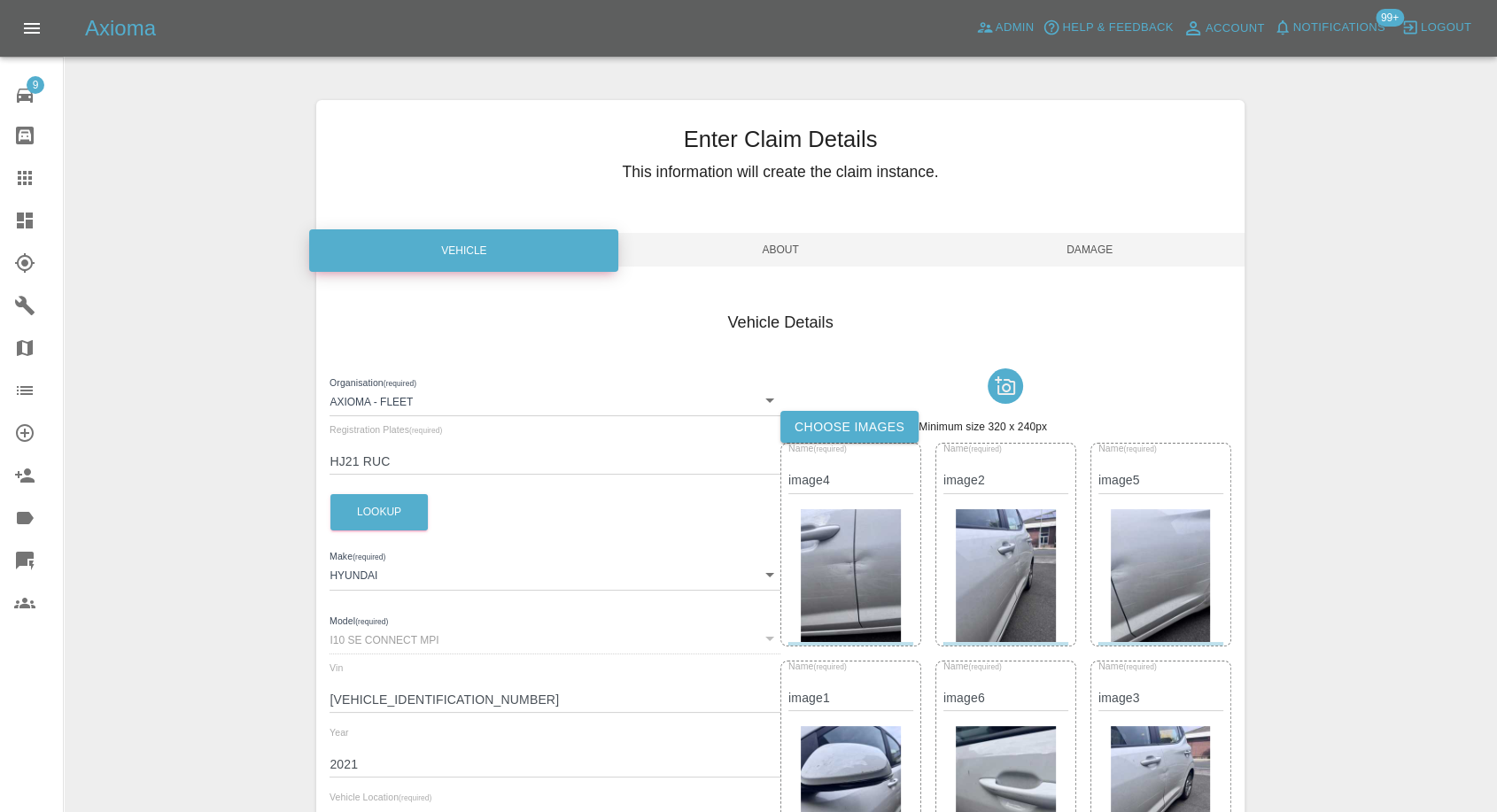
click at [858, 443] on div "Name (required) image4" at bounding box center [850, 468] width 125 height 50
click at [872, 427] on label "Choose images" at bounding box center [849, 427] width 138 height 32
click at [0, 0] on input "Choose images" at bounding box center [0, 0] width 0 height 0
click at [1098, 250] on span "Damage" at bounding box center [1090, 249] width 309 height 33
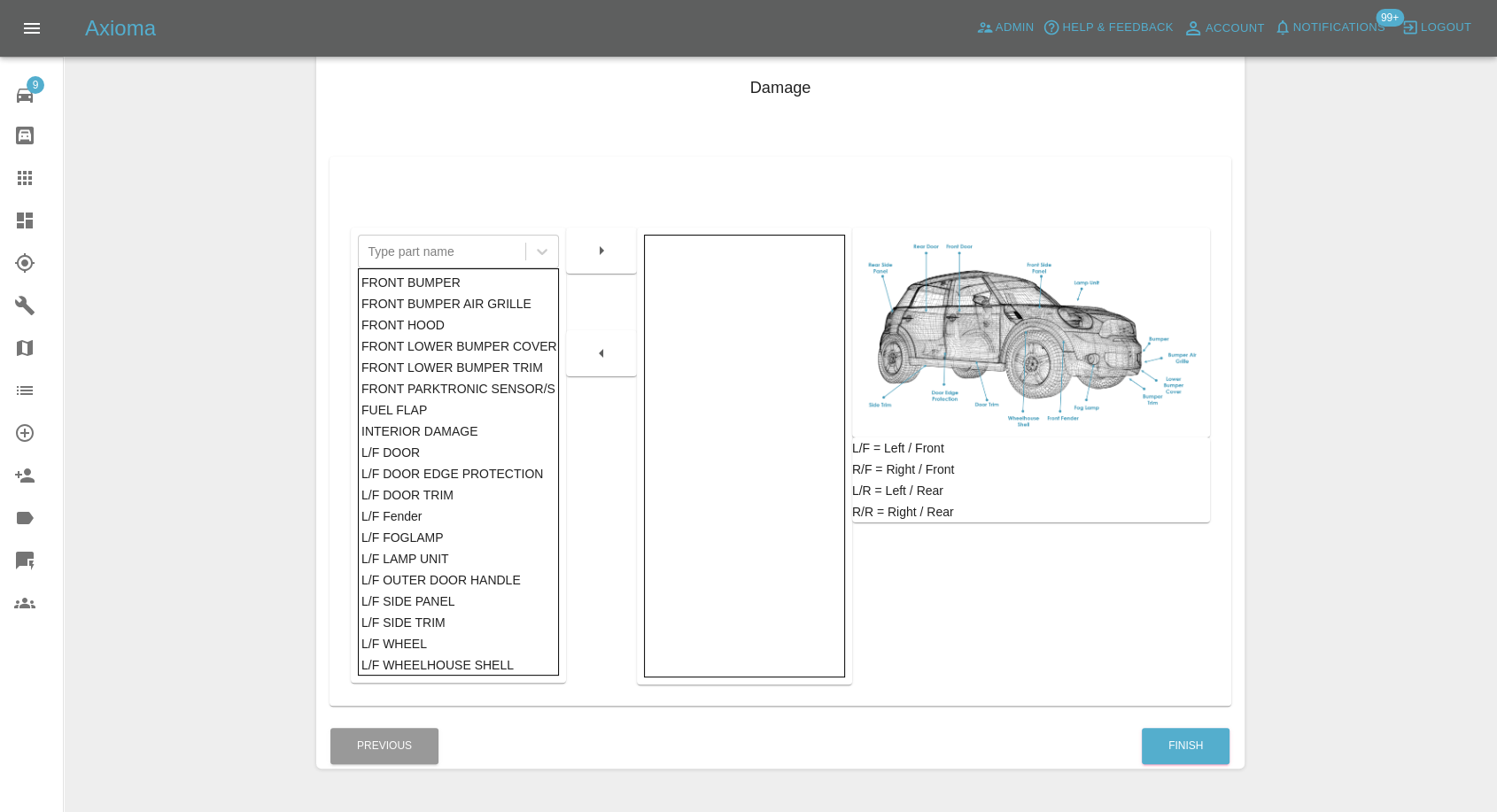
scroll to position [283, 0]
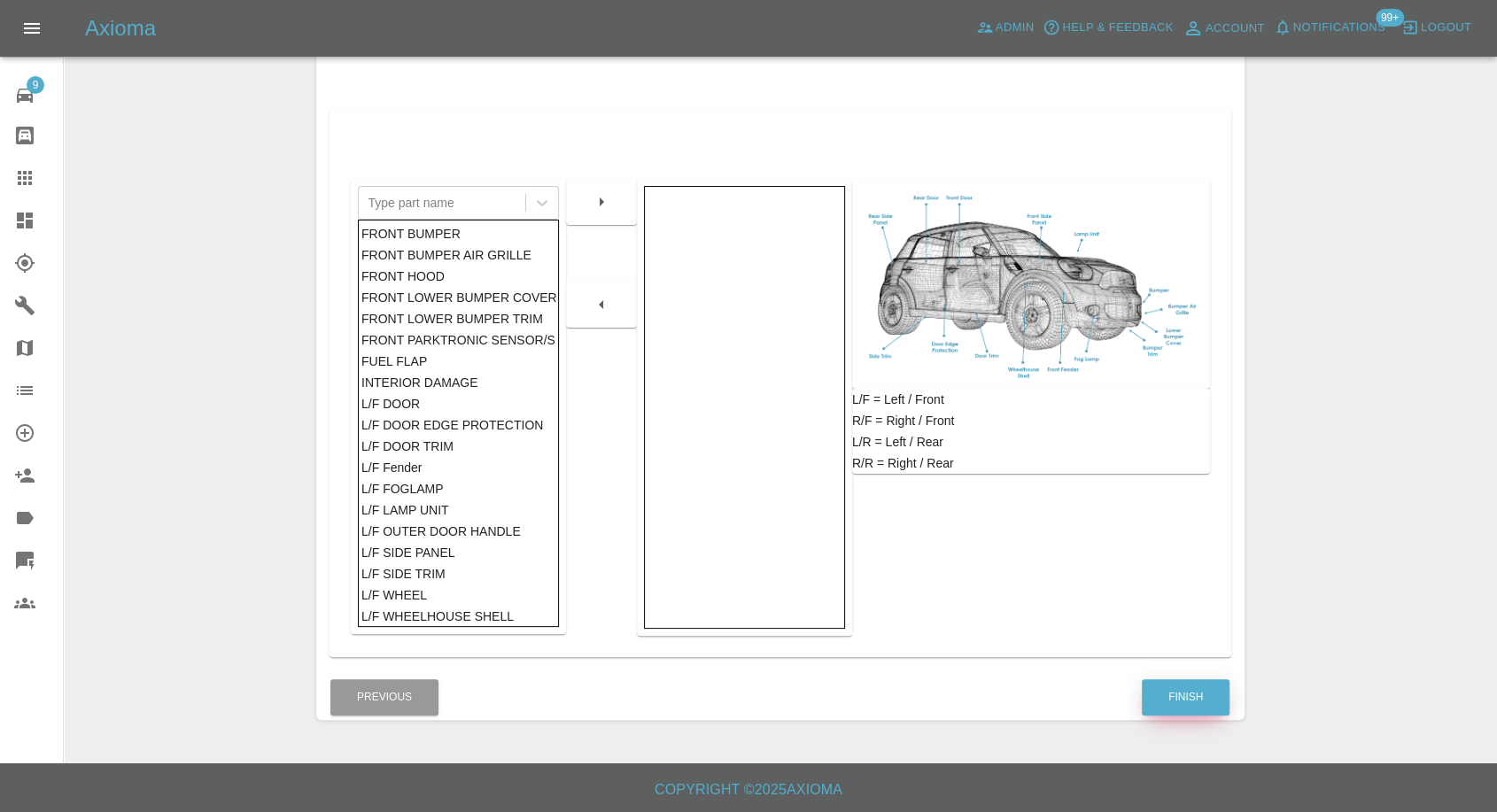
click at [1183, 701] on button "Finish" at bounding box center [1185, 696] width 88 height 36
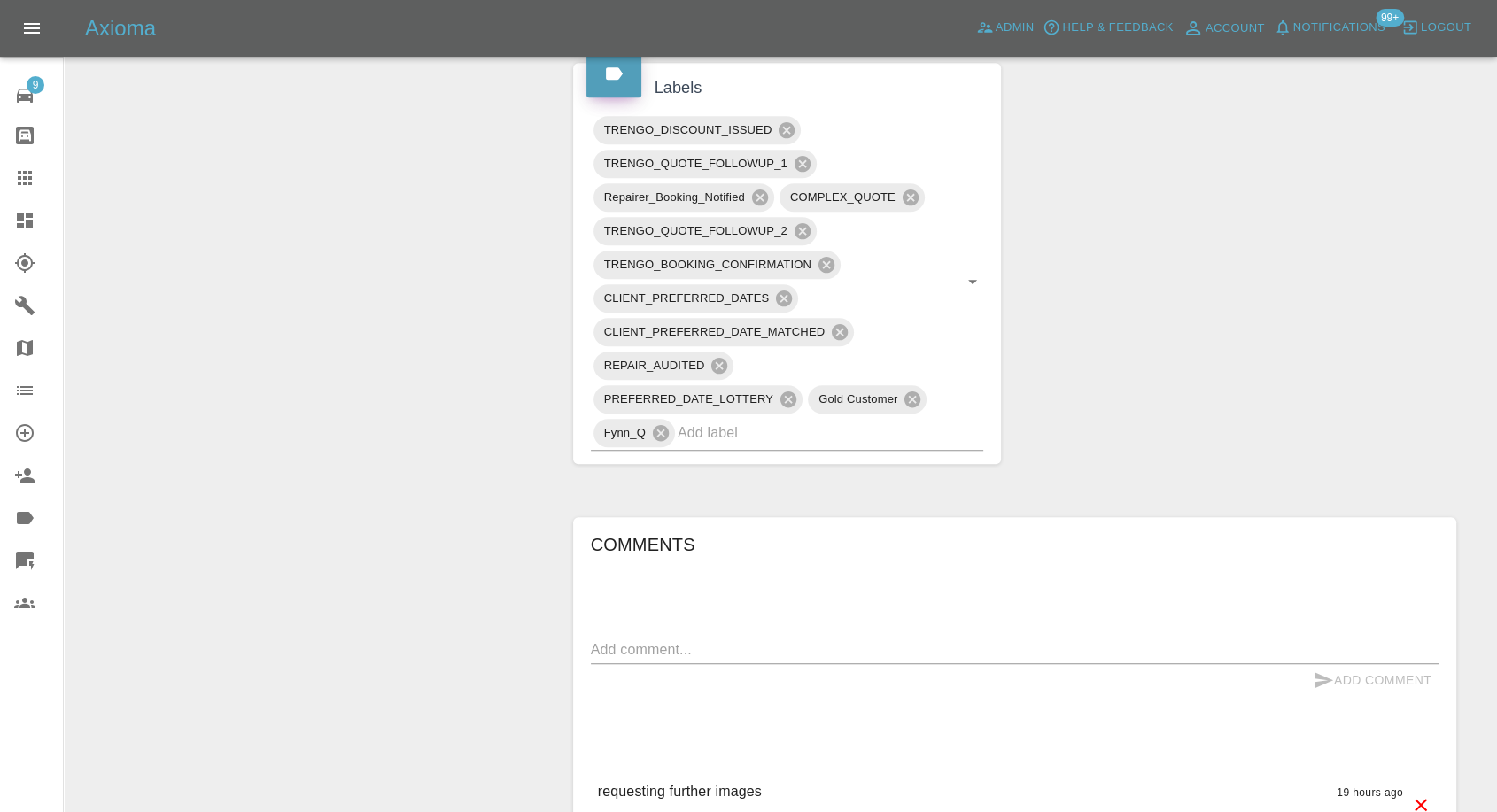
scroll to position [1081, 0]
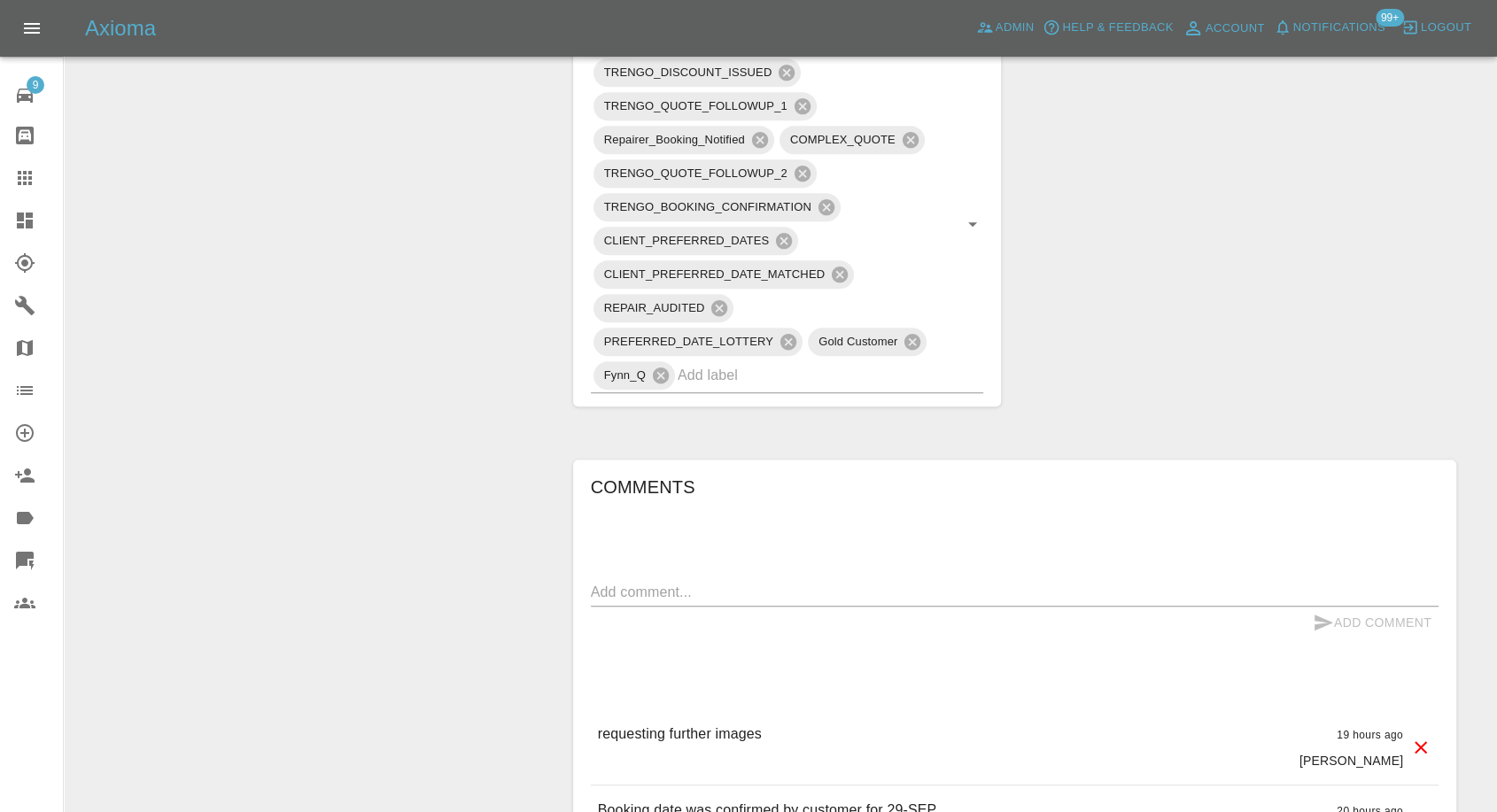
click at [749, 581] on textarea at bounding box center [1014, 592] width 848 height 20
type textarea "Images added"
click at [1318, 620] on icon "submit" at bounding box center [1323, 622] width 21 height 21
drag, startPoint x: 16, startPoint y: 192, endPoint x: 102, endPoint y: 221, distance: 90.8
click at [16, 192] on link "Claims" at bounding box center [31, 178] width 63 height 43
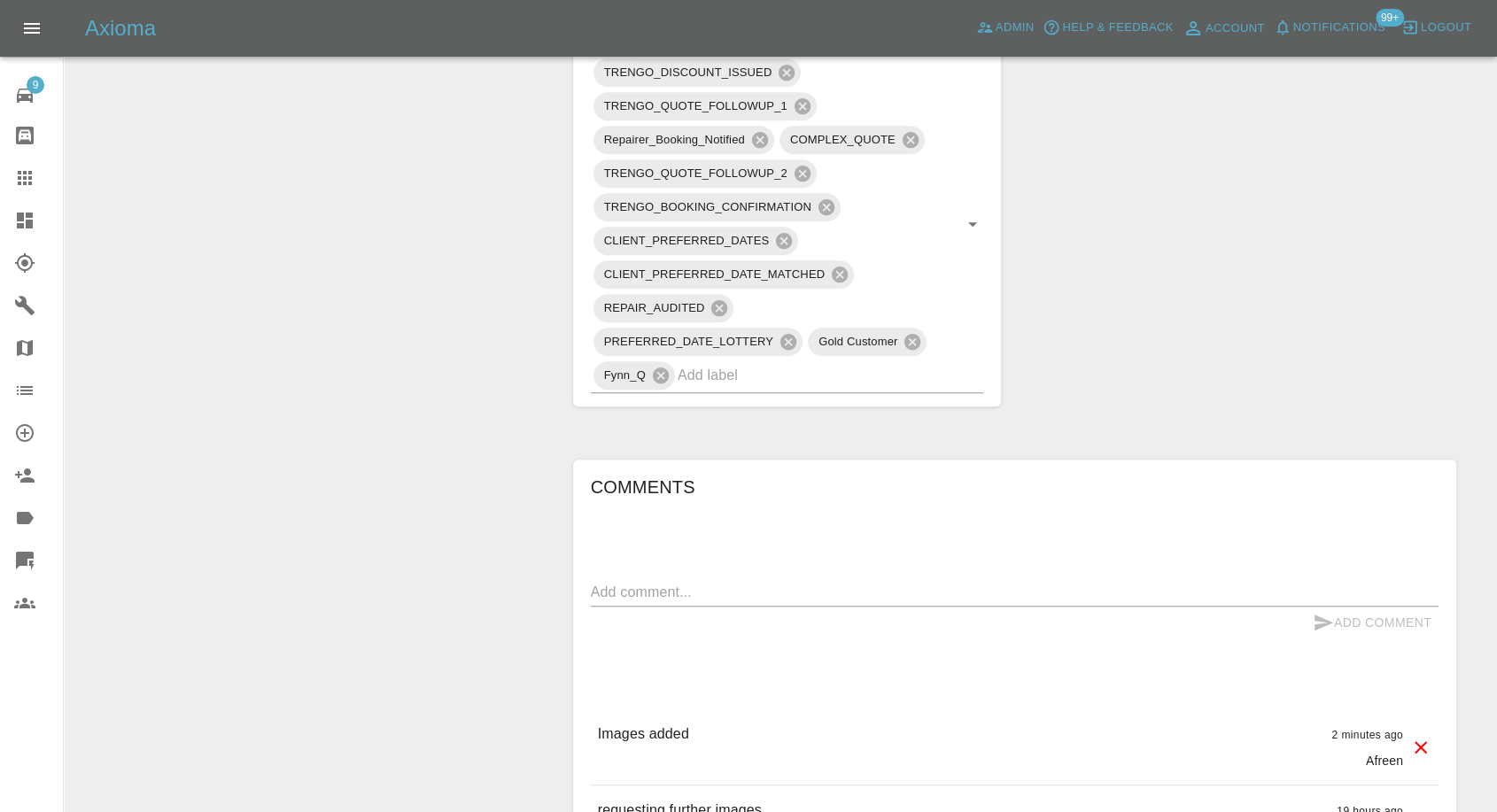
scroll to position [16, 0]
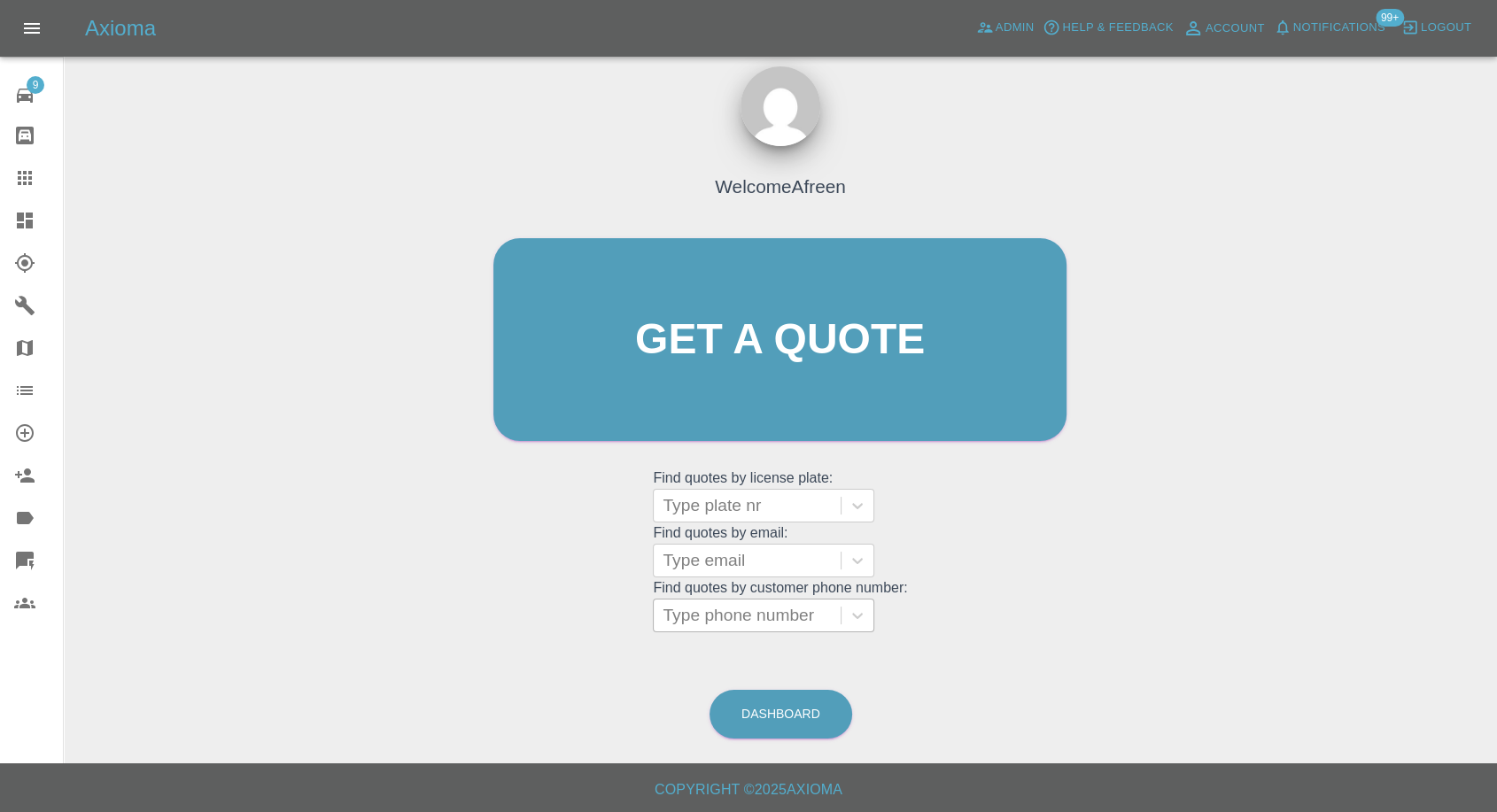
click at [741, 614] on div at bounding box center [747, 615] width 170 height 25
paste input "07871916520"
type input "07871916520"
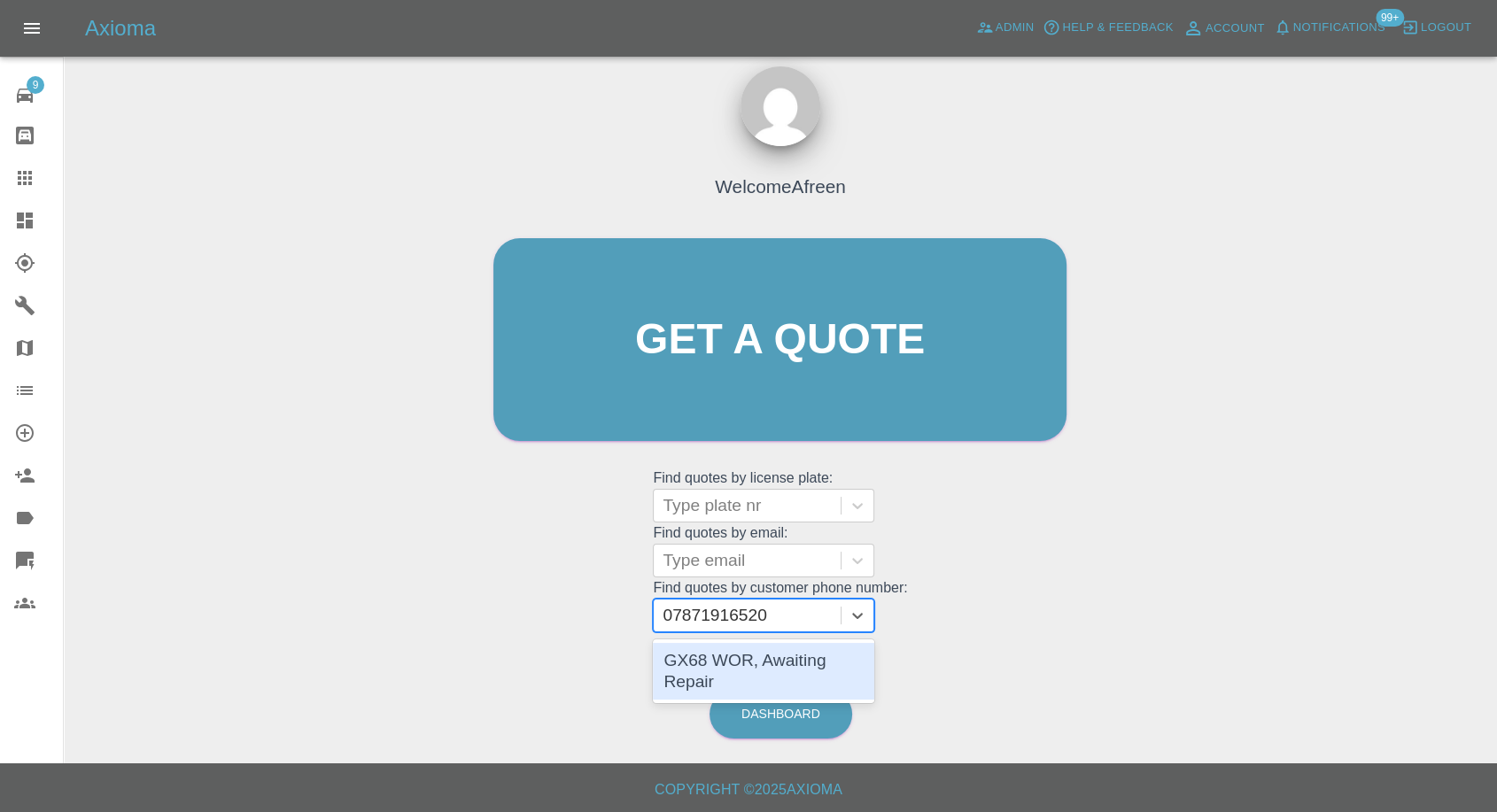
click at [740, 666] on div "GX68 WOR, Awaiting Repair" at bounding box center [763, 670] width 221 height 56
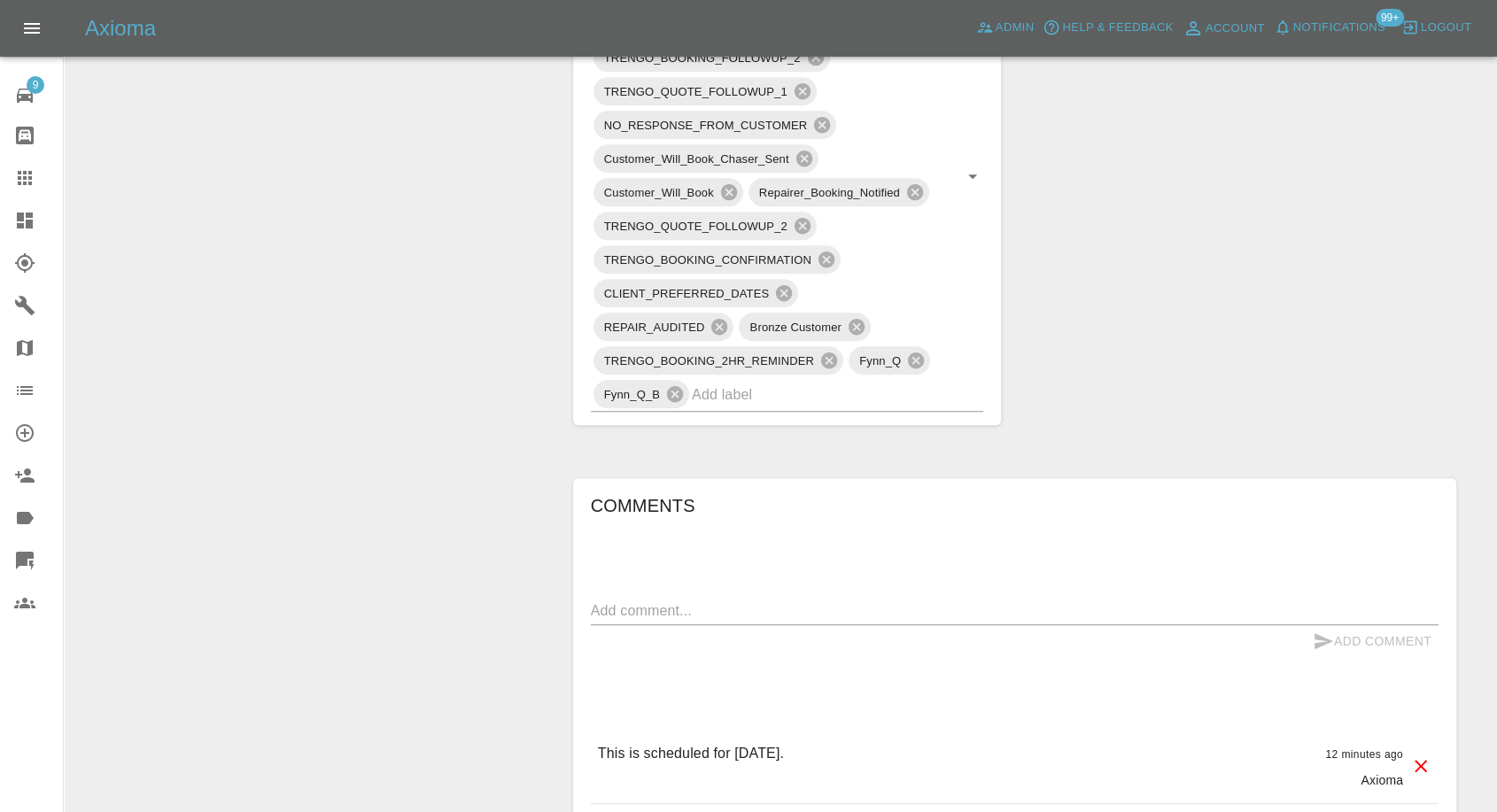
scroll to position [1377, 0]
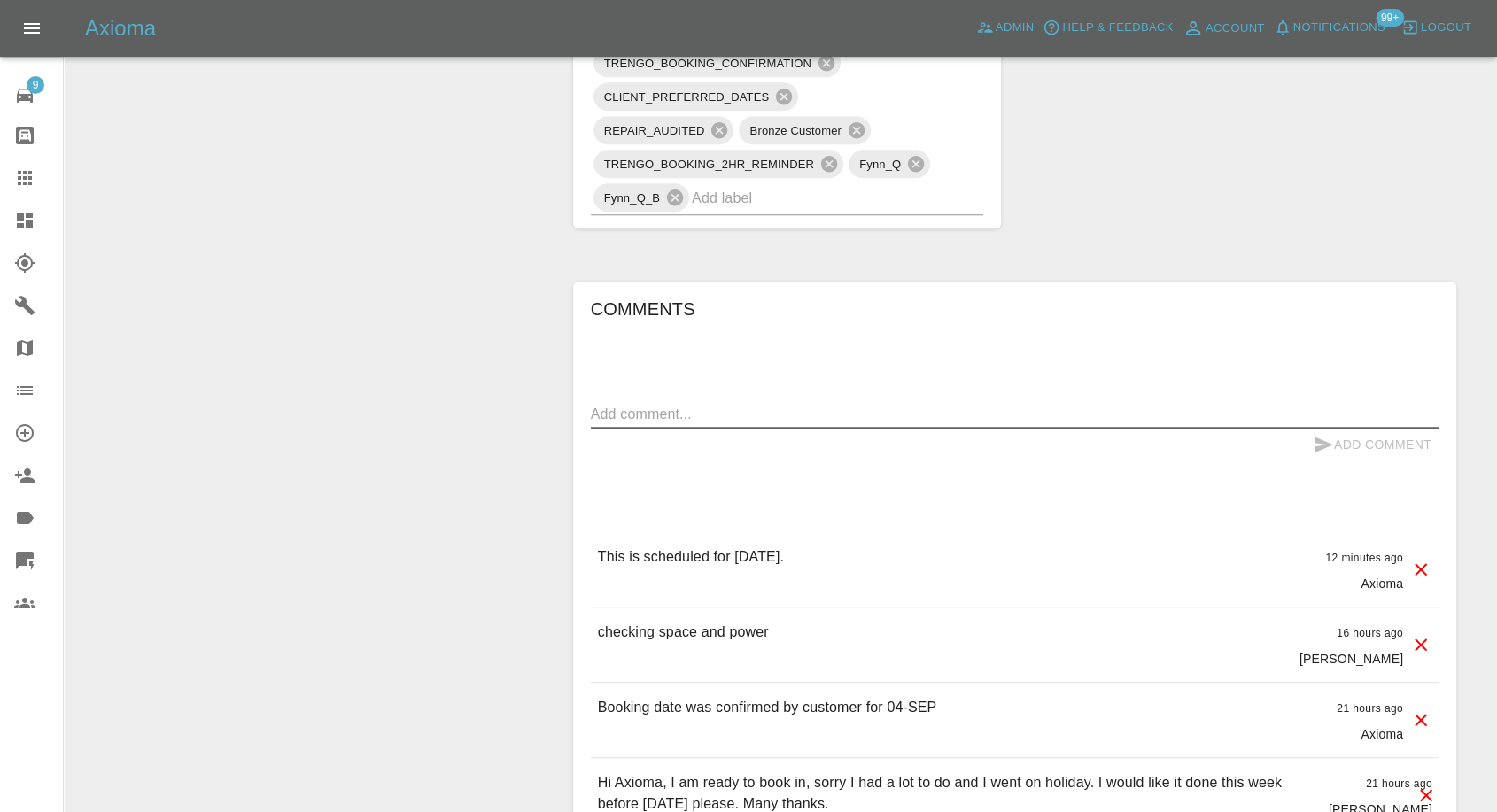
click at [737, 406] on textarea at bounding box center [1014, 414] width 848 height 20
paste textarea "Yes I have a private car park and I am on the ground floor so he can park outsi…"
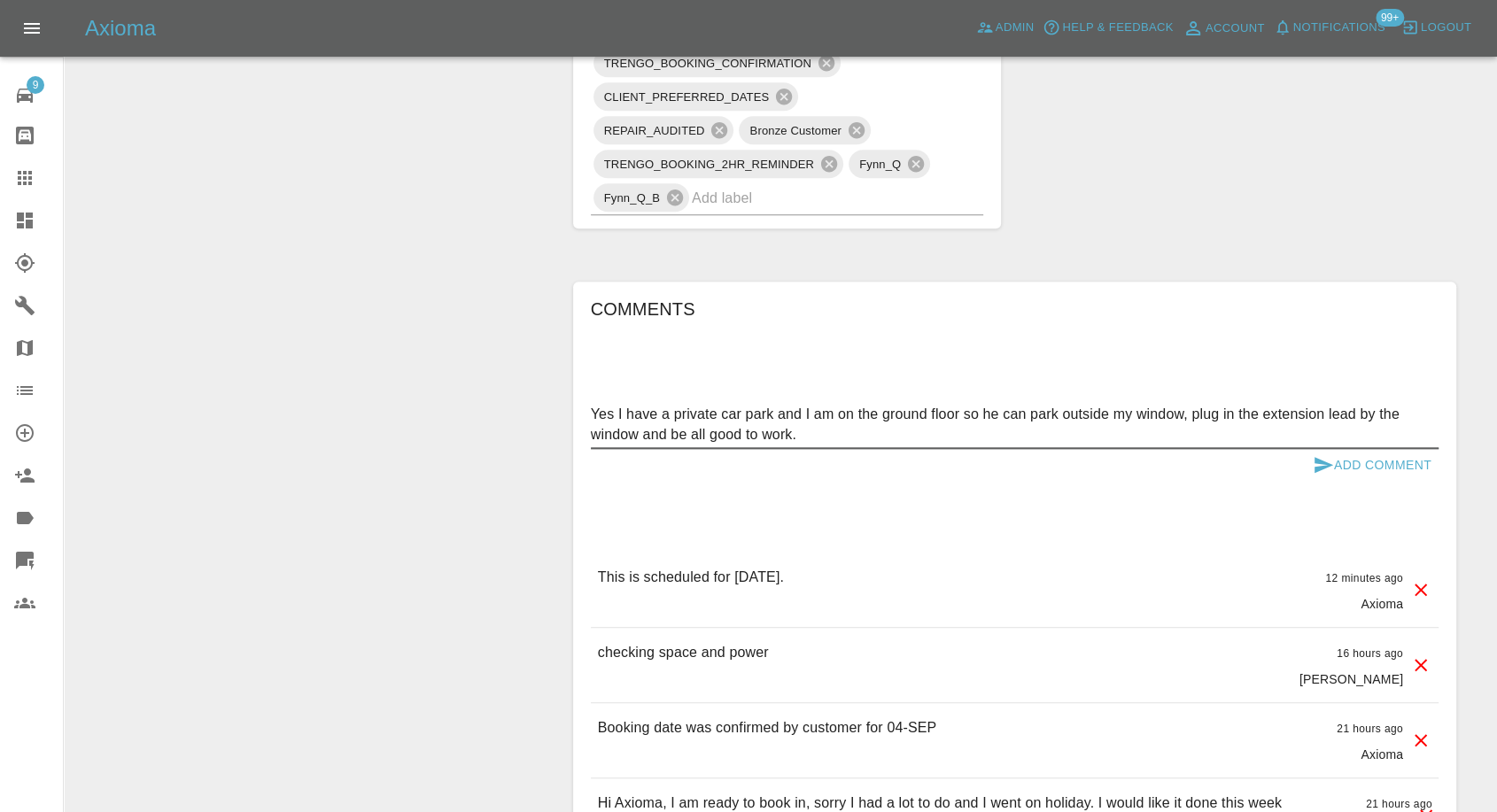
type textarea "Yes I have a private car park and I am on the ground floor so he can park outsi…"
click at [1324, 462] on icon "submit" at bounding box center [1324, 464] width 19 height 16
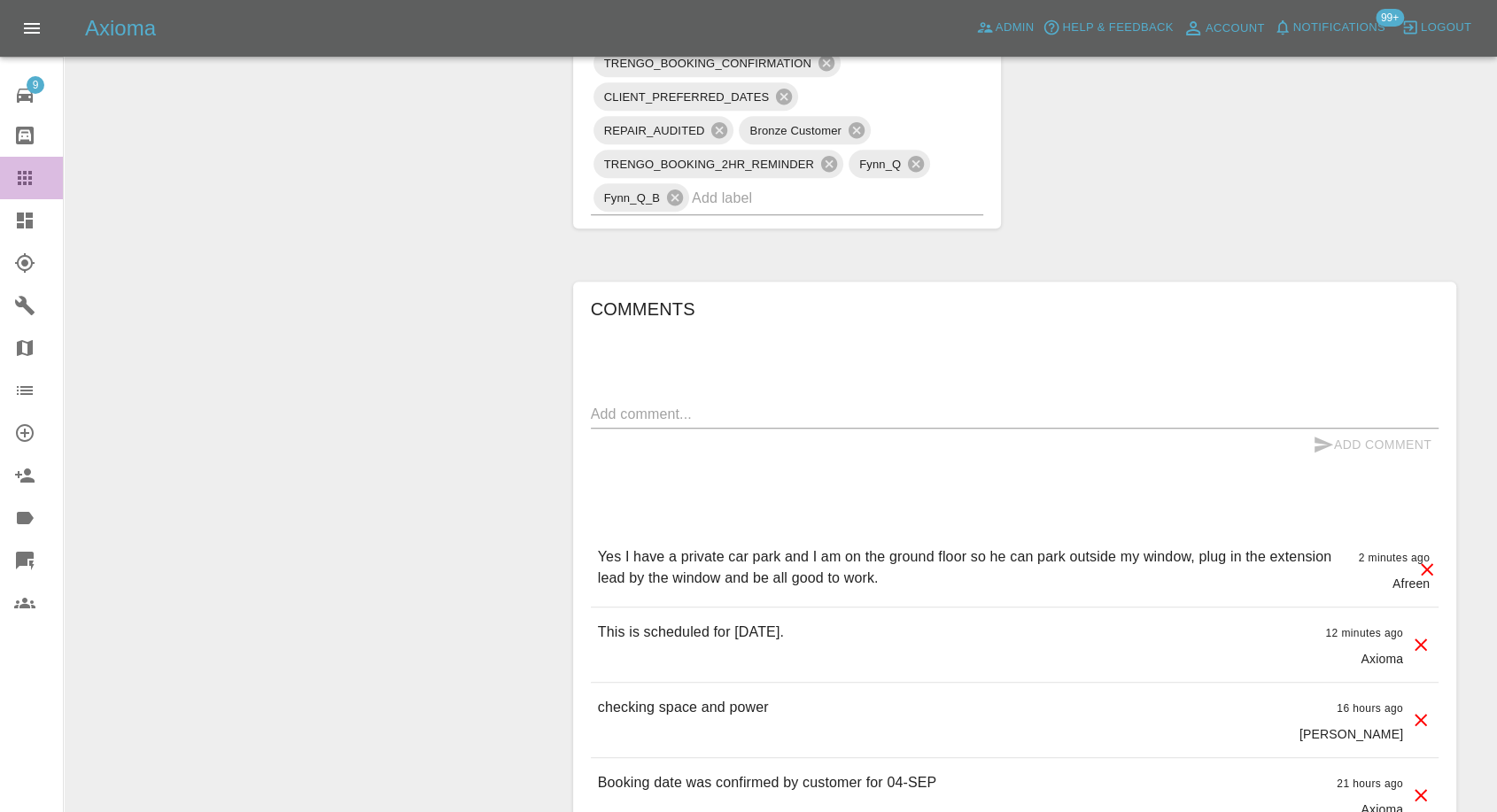
click at [22, 181] on icon at bounding box center [24, 178] width 21 height 21
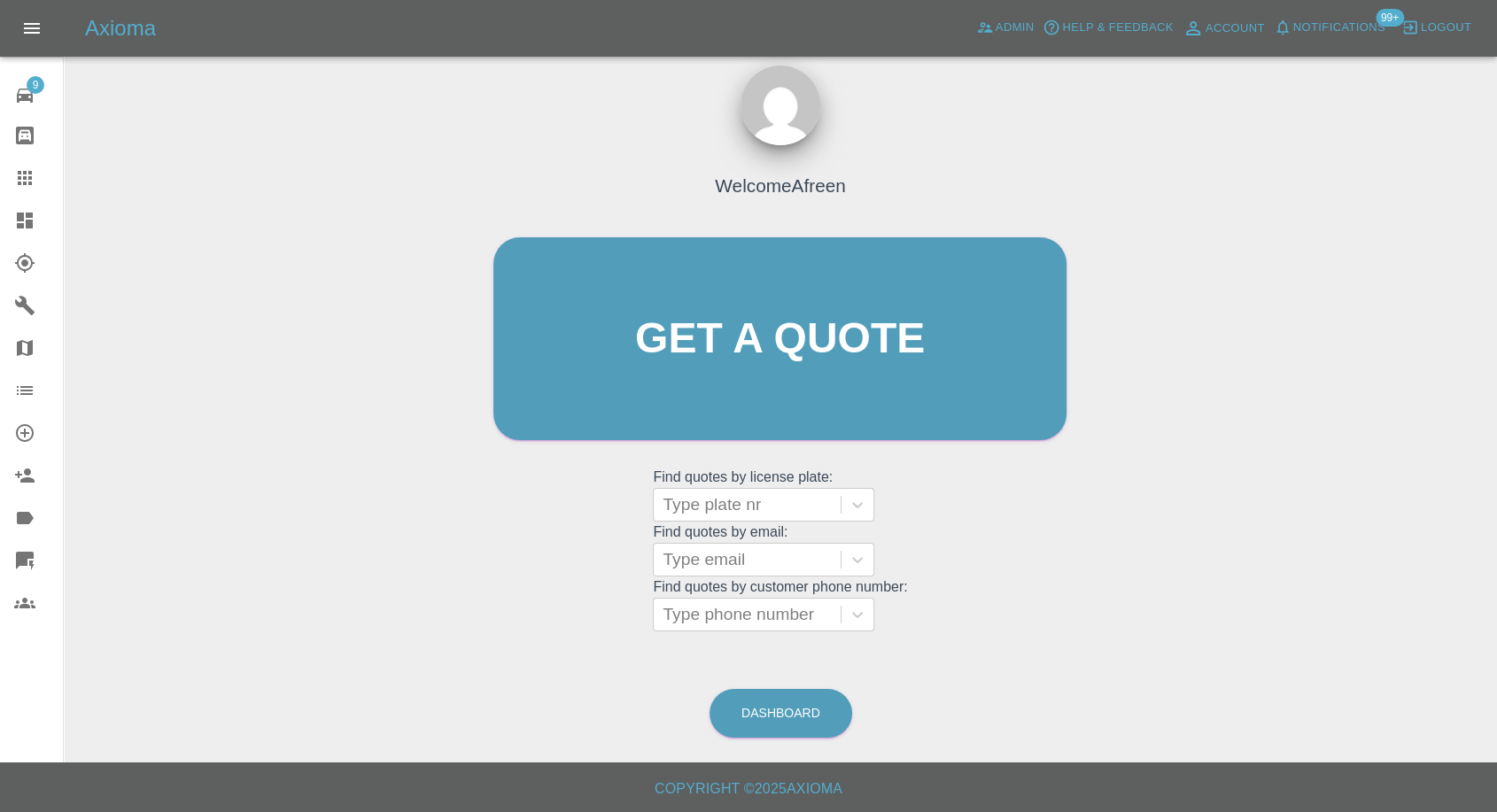
scroll to position [16, 0]
click at [760, 603] on div at bounding box center [747, 615] width 170 height 25
paste input "7880507698"
click at [712, 615] on input "07880507698" at bounding box center [717, 615] width 109 height 21
type input "07880 507698"
